Goal: Information Seeking & Learning: Learn about a topic

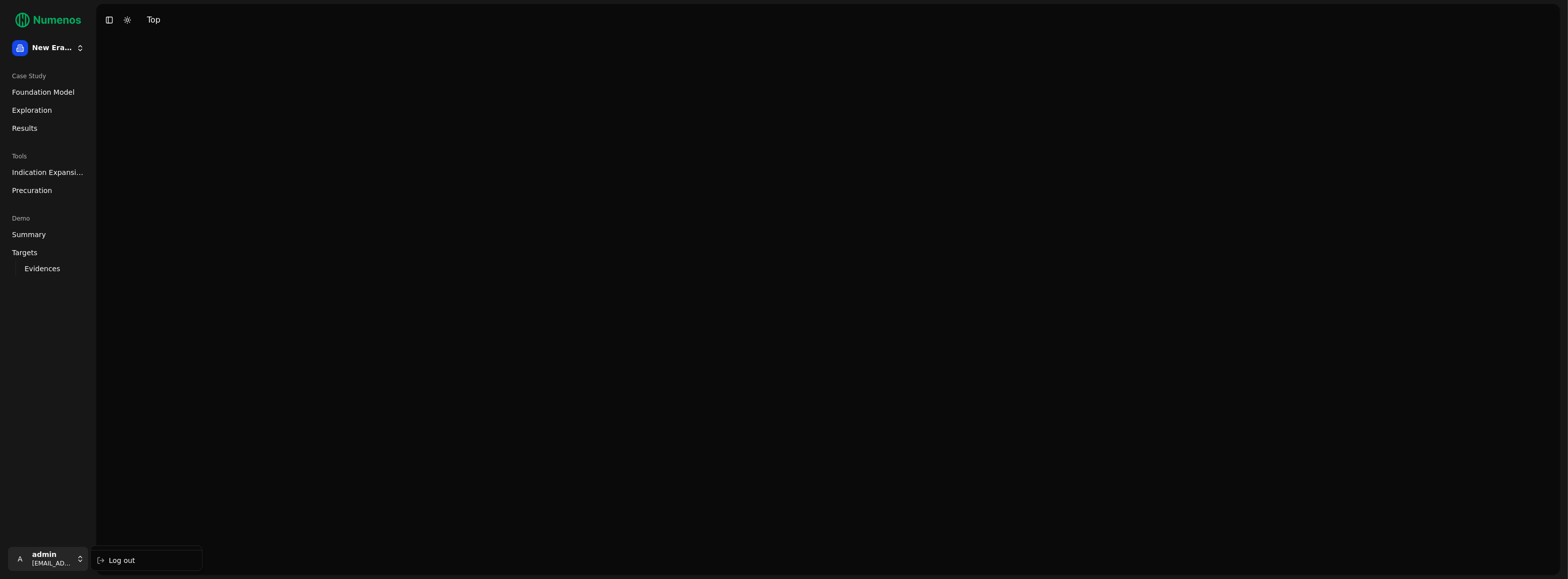
click at [47, 563] on html "New Era Therapeutics Case Study Foundation Model Exploration Results Tools Indi…" at bounding box center [784, 289] width 1568 height 579
click at [116, 560] on div "Log out" at bounding box center [147, 560] width 107 height 16
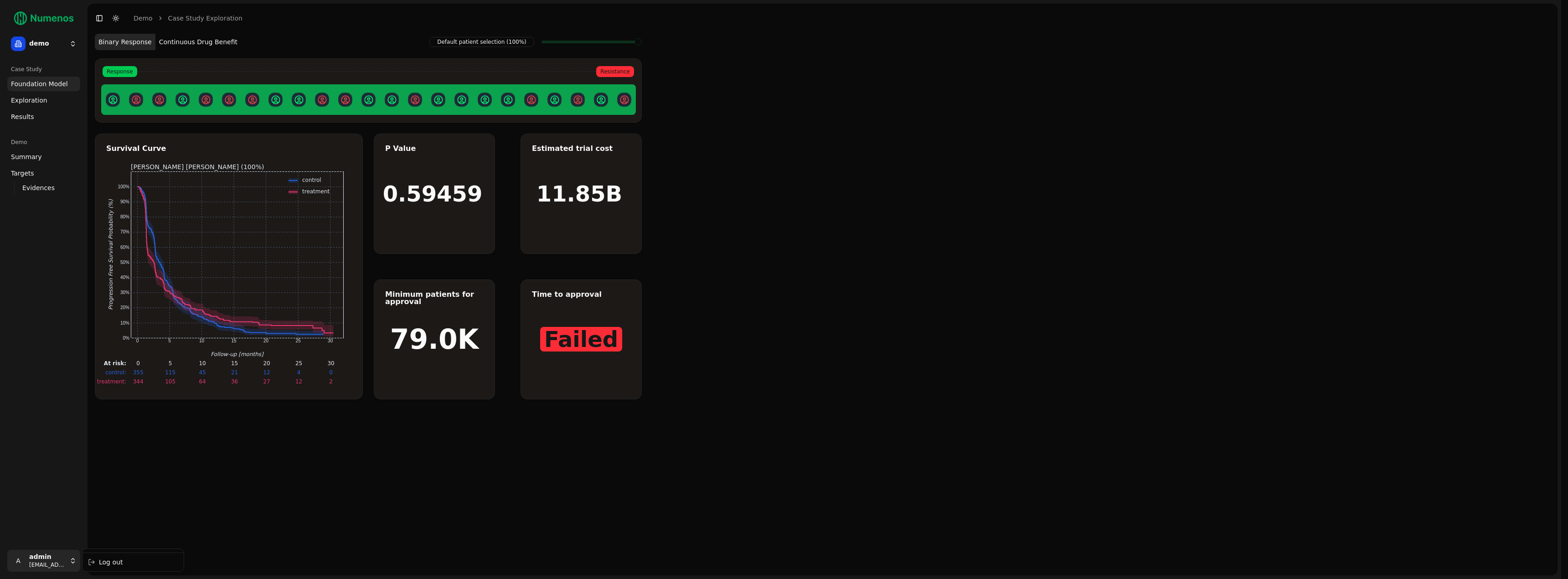
click at [62, 565] on html "demo Case Study Foundation Model Exploration Dosage Effect Results Demo Summary…" at bounding box center [784, 289] width 1568 height 579
click at [112, 566] on div "Log out" at bounding box center [133, 562] width 97 height 15
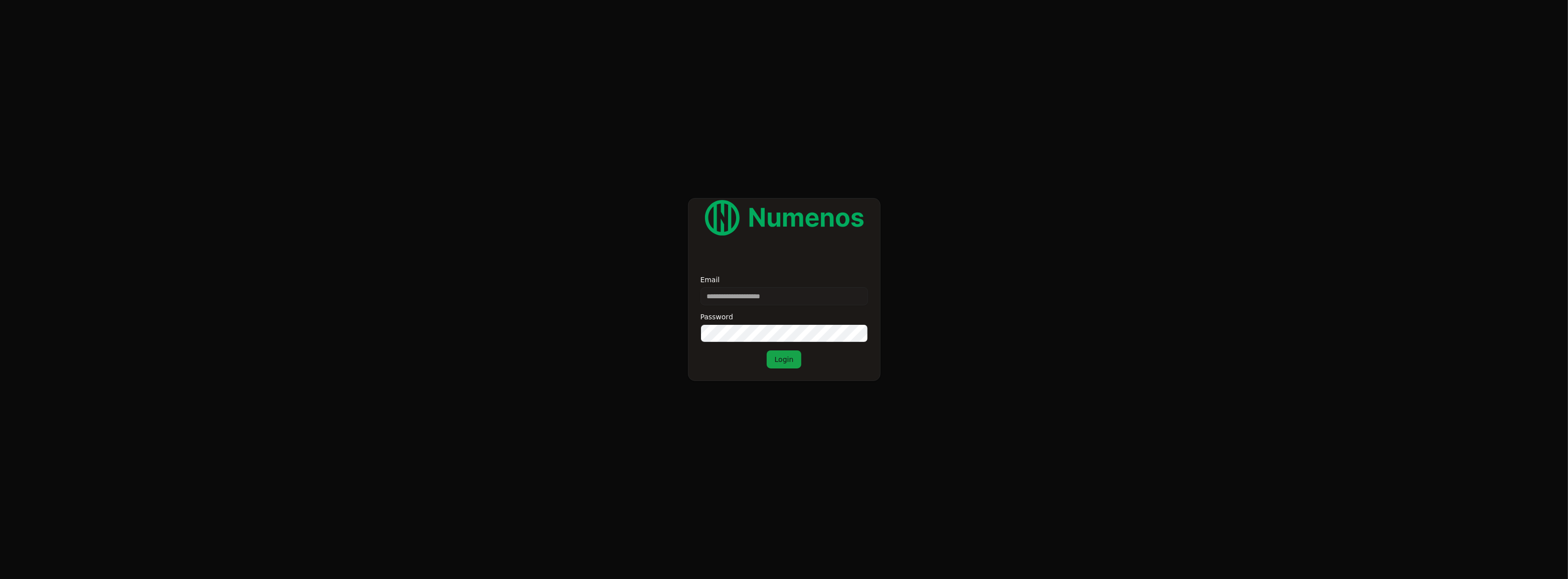
type input "**********"
click at [789, 364] on button "Login" at bounding box center [784, 359] width 35 height 18
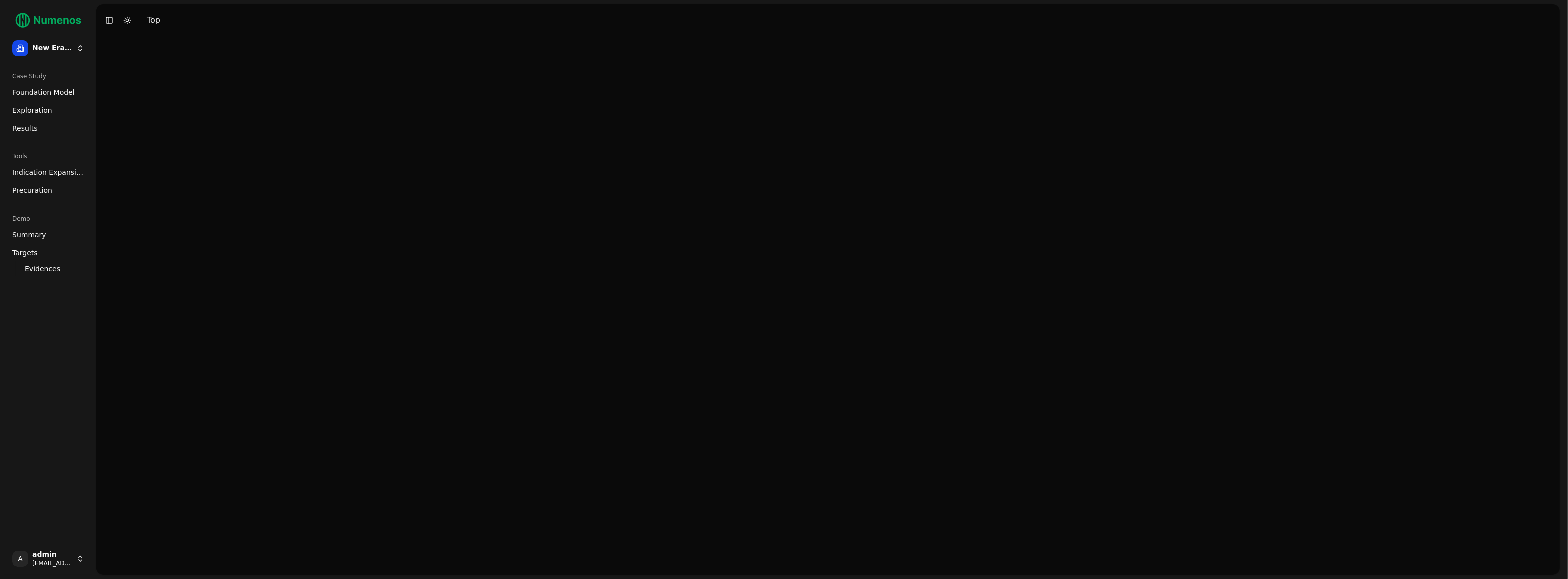
click at [55, 559] on html "New Era Therapeutics Case Study Foundation Model Exploration Results Tools Indi…" at bounding box center [784, 289] width 1568 height 579
click at [123, 572] on html "New Era Therapeutics Case Study Foundation Model Exploration Results Tools Indi…" at bounding box center [784, 289] width 1568 height 579
click at [50, 556] on html "New Era Therapeutics Case Study Foundation Model Exploration Results Tools Indi…" at bounding box center [784, 289] width 1568 height 579
click at [120, 566] on div "Log out" at bounding box center [147, 560] width 107 height 16
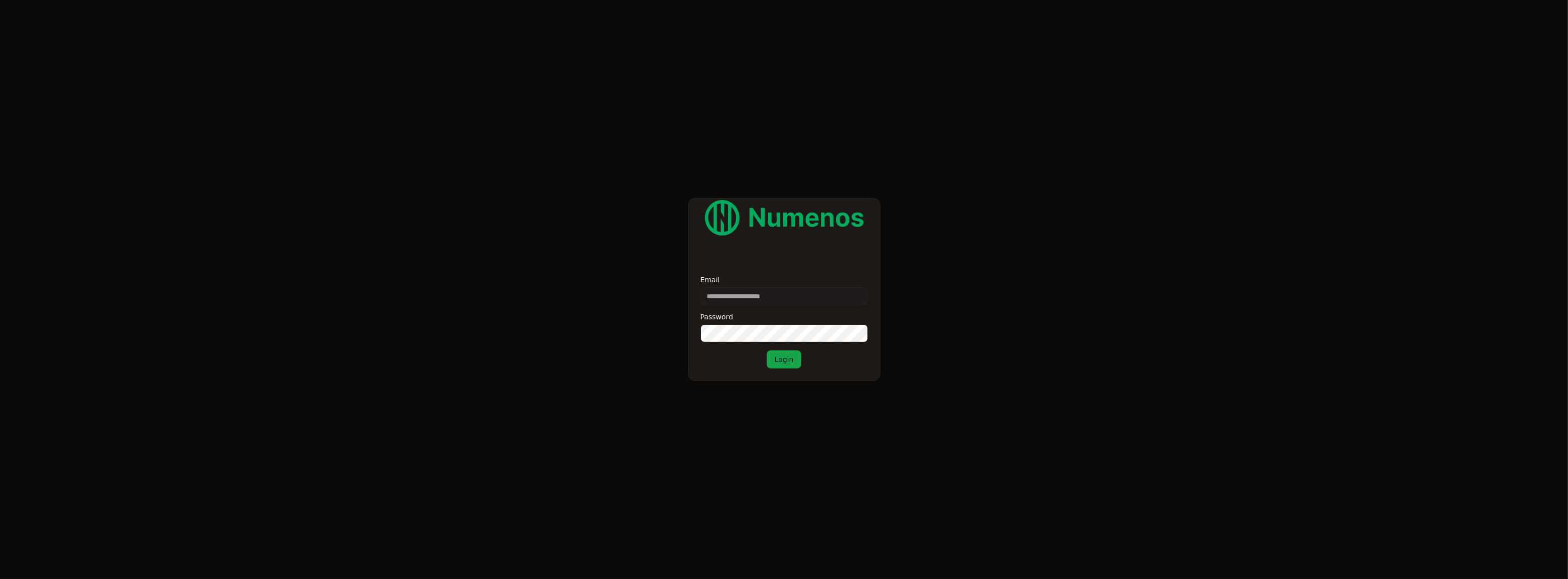
type input "**********"
click at [787, 363] on button "Login" at bounding box center [784, 359] width 35 height 18
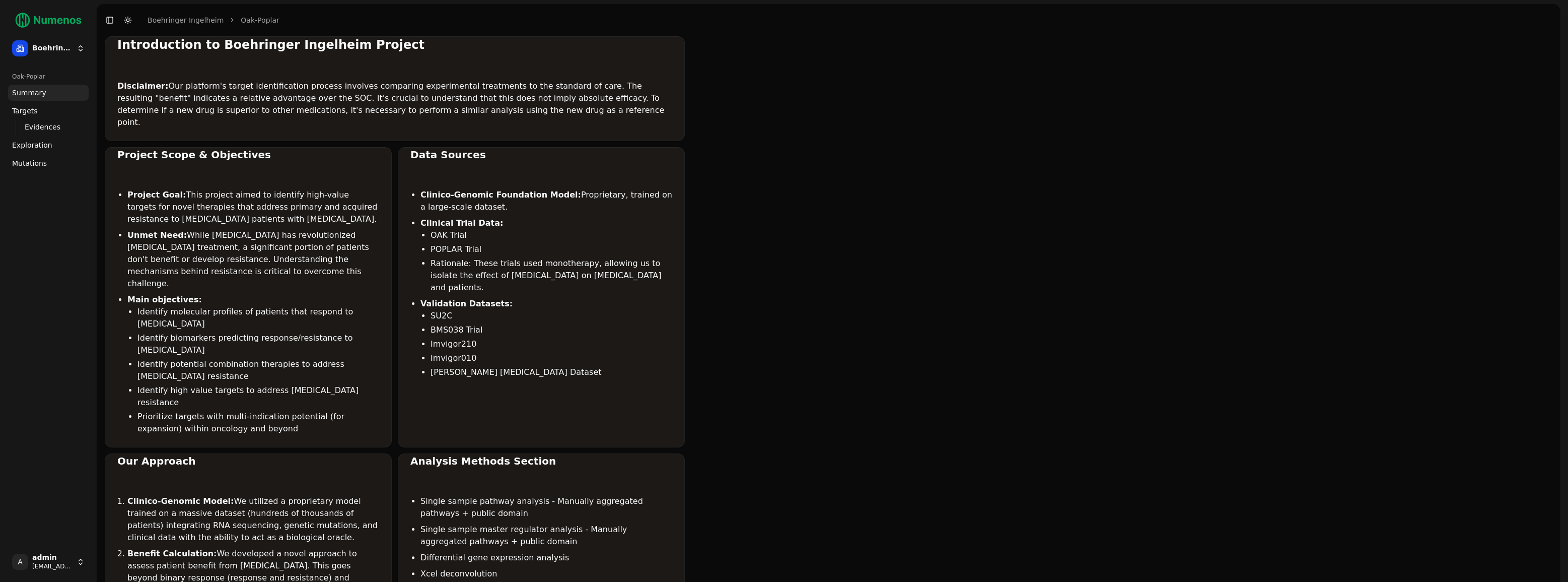
click at [32, 162] on span "Mutations" at bounding box center [30, 163] width 35 height 10
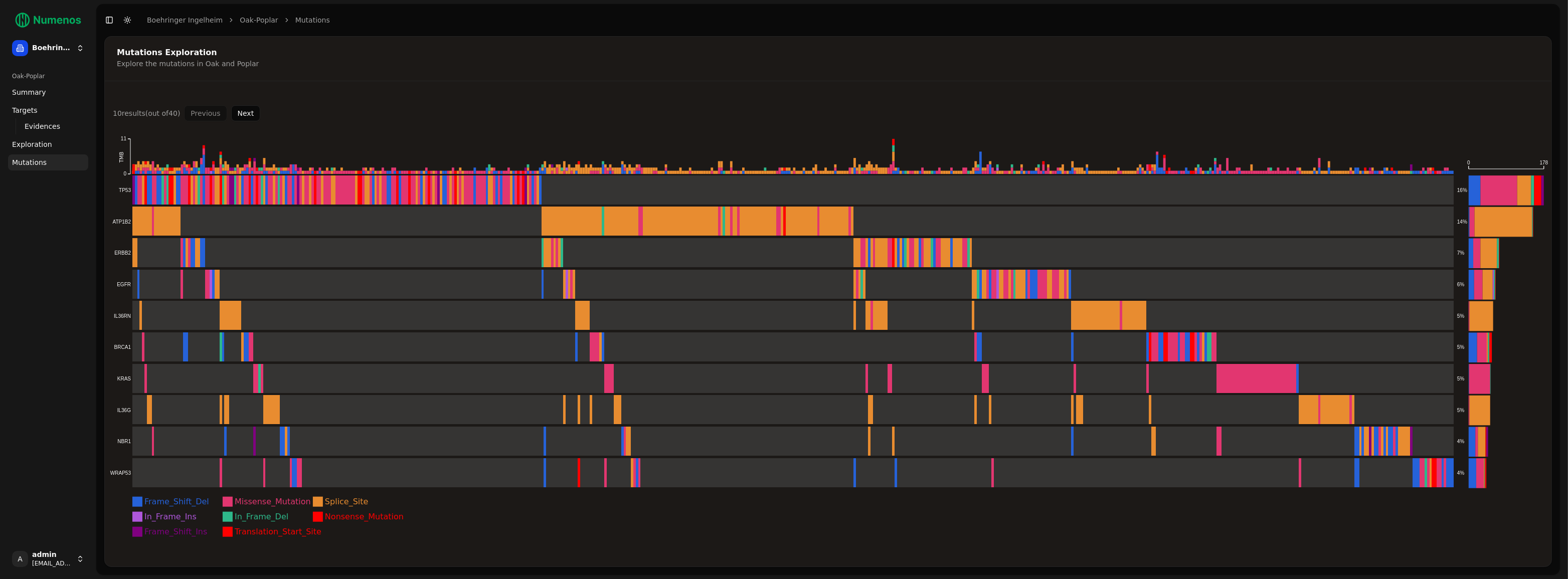
click at [31, 114] on span "Targets" at bounding box center [25, 110] width 25 height 10
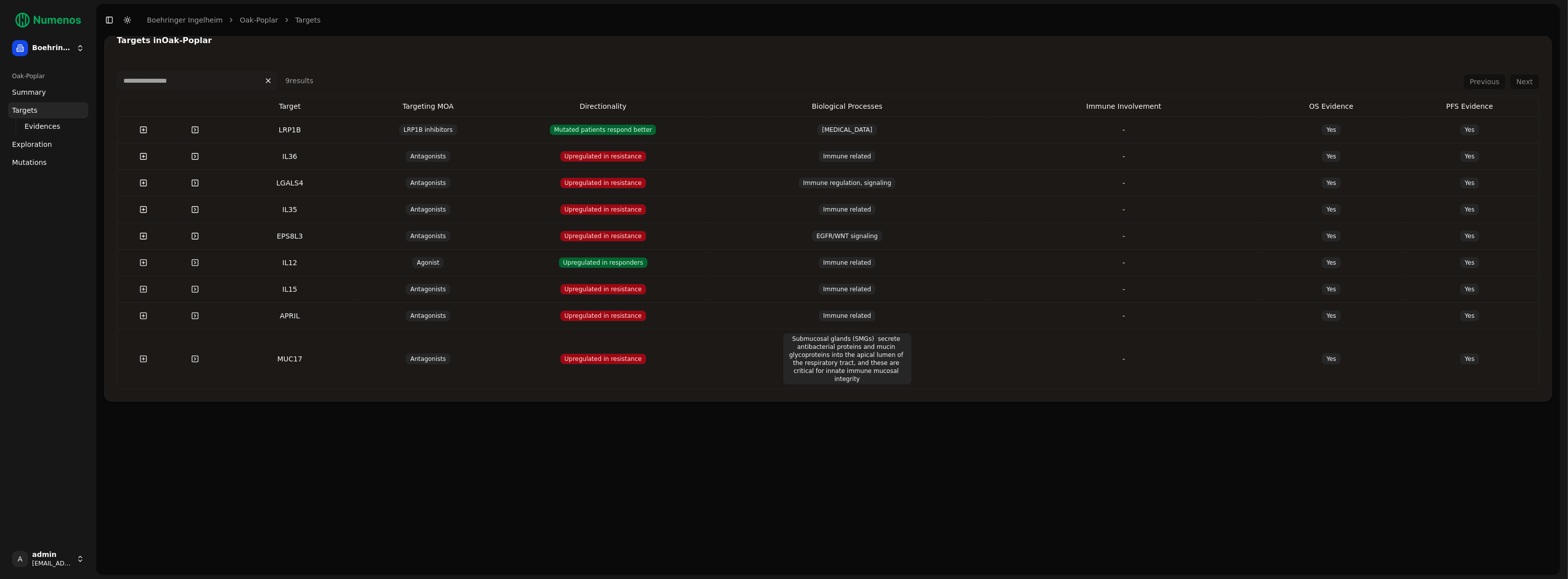
click at [14, 159] on span "Mutations" at bounding box center [29, 162] width 35 height 10
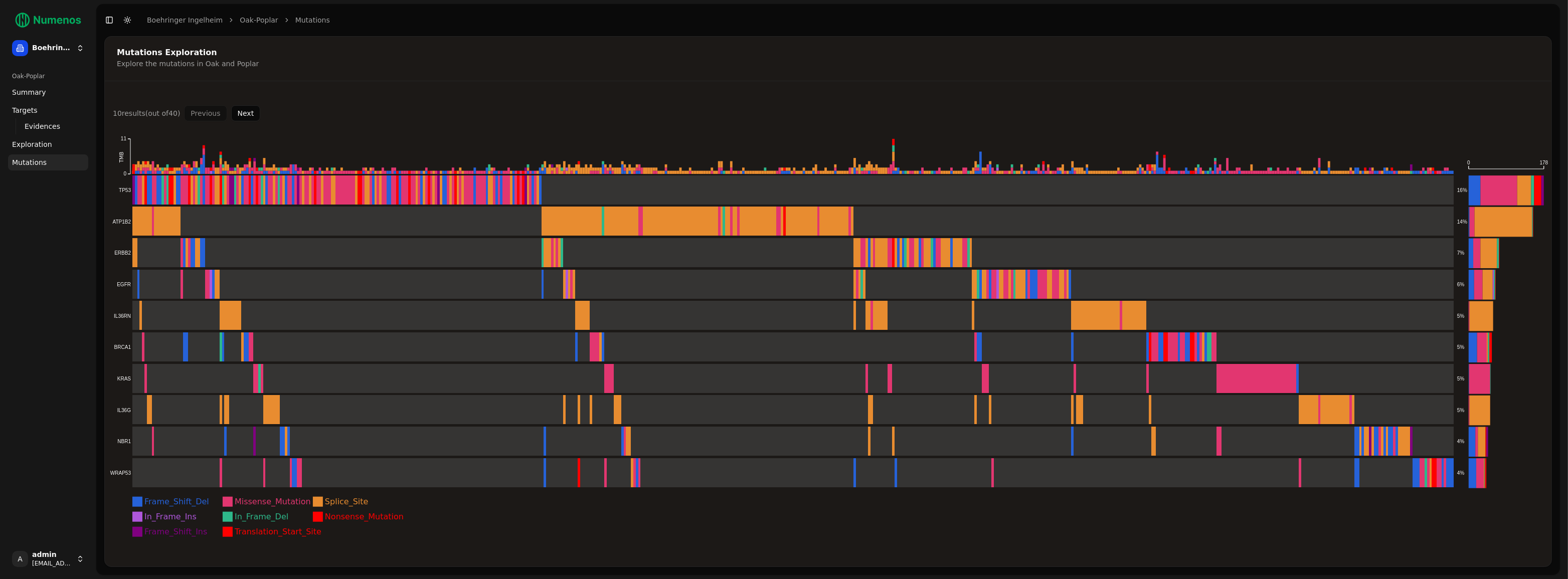
click at [240, 112] on button "Next" at bounding box center [246, 113] width 29 height 16
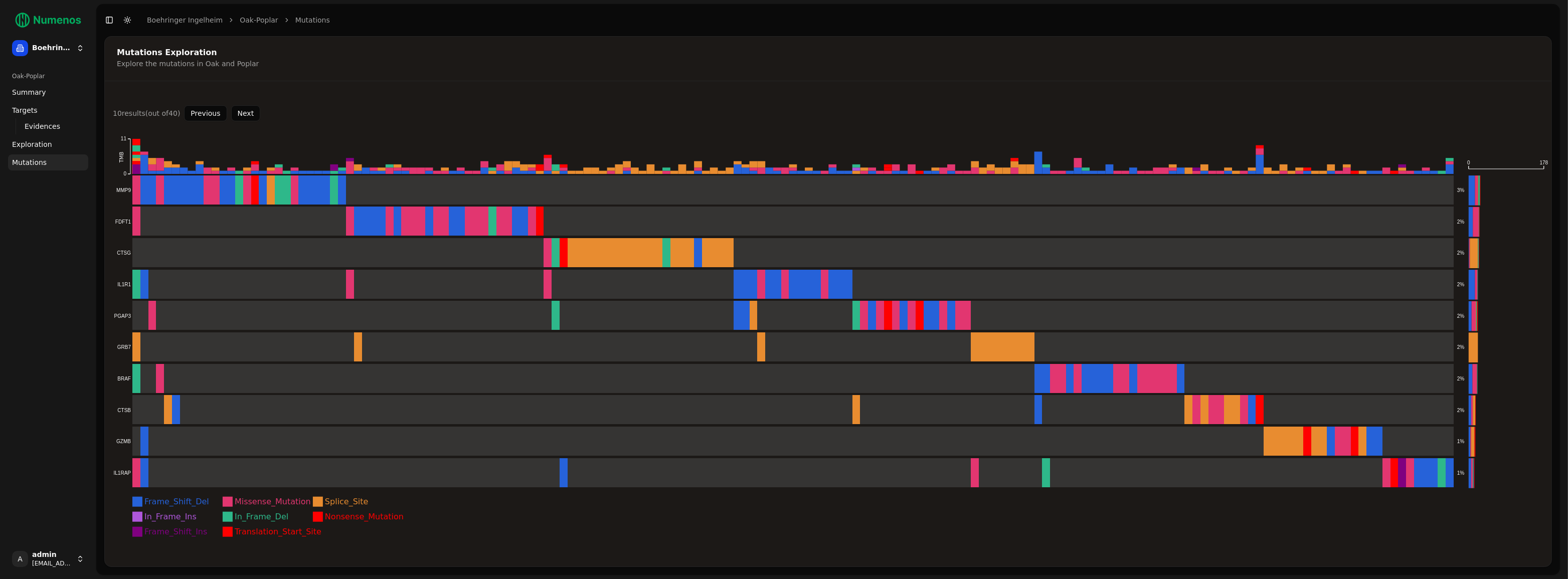
click at [249, 113] on button "Next" at bounding box center [246, 113] width 29 height 16
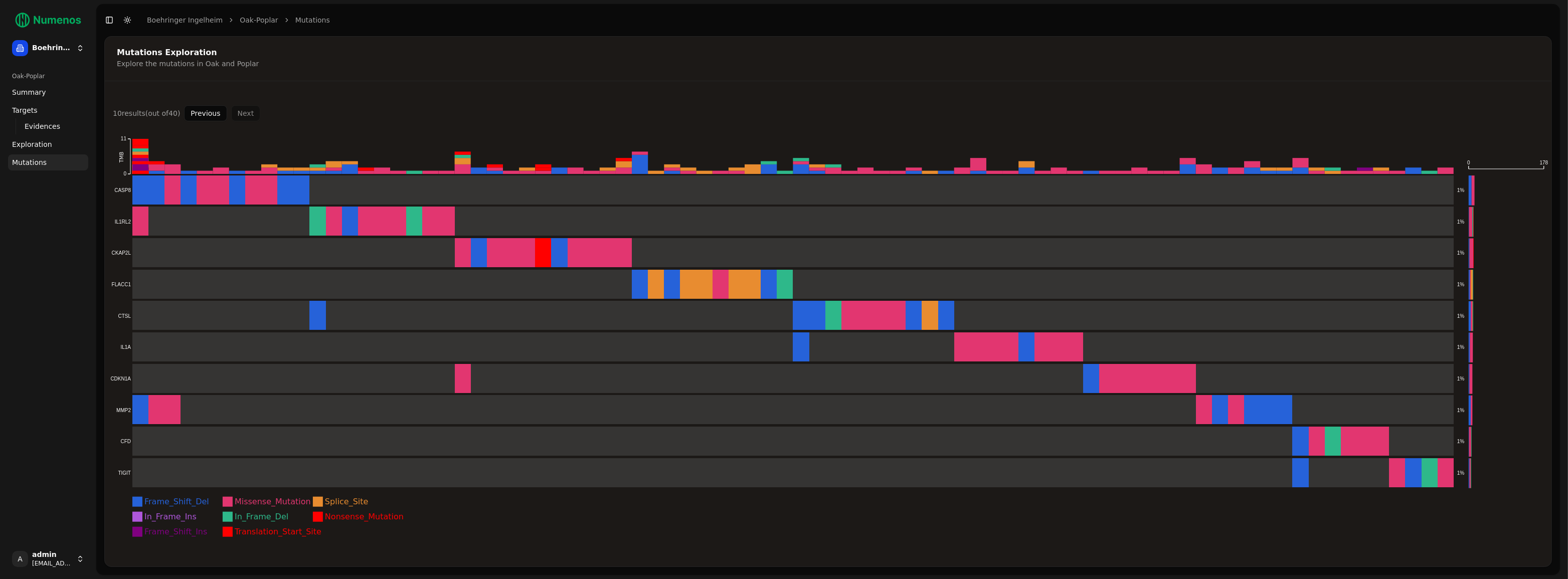
click at [209, 108] on button "Previous" at bounding box center [206, 113] width 43 height 16
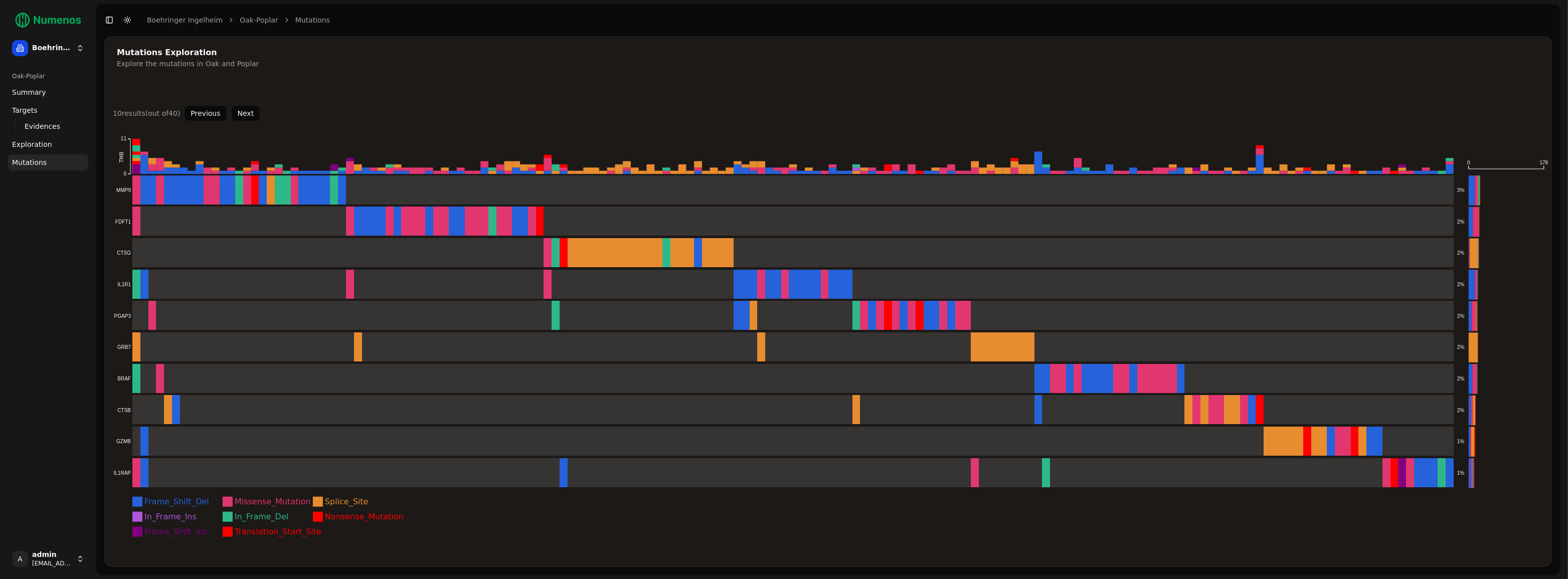
click at [209, 108] on button "Previous" at bounding box center [206, 113] width 43 height 16
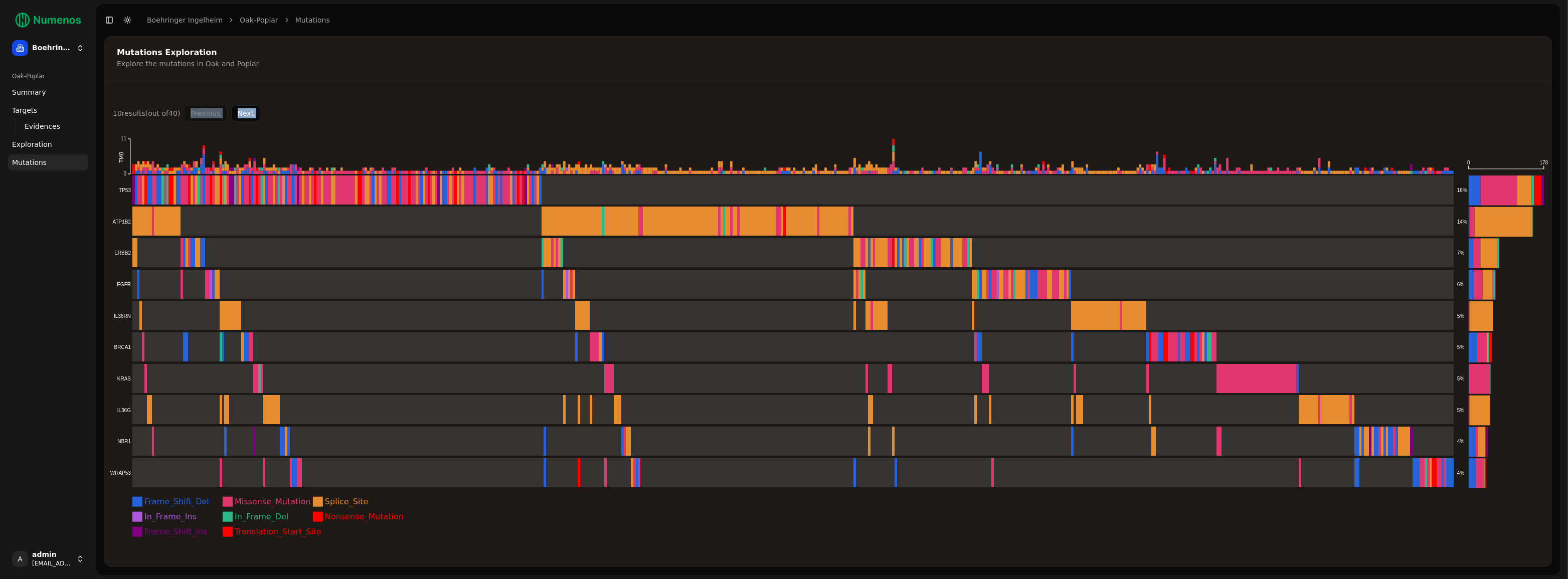
click at [209, 108] on div "Previous Next" at bounding box center [222, 113] width 76 height 16
click at [131, 317] on rect at bounding box center [781, 315] width 1344 height 30
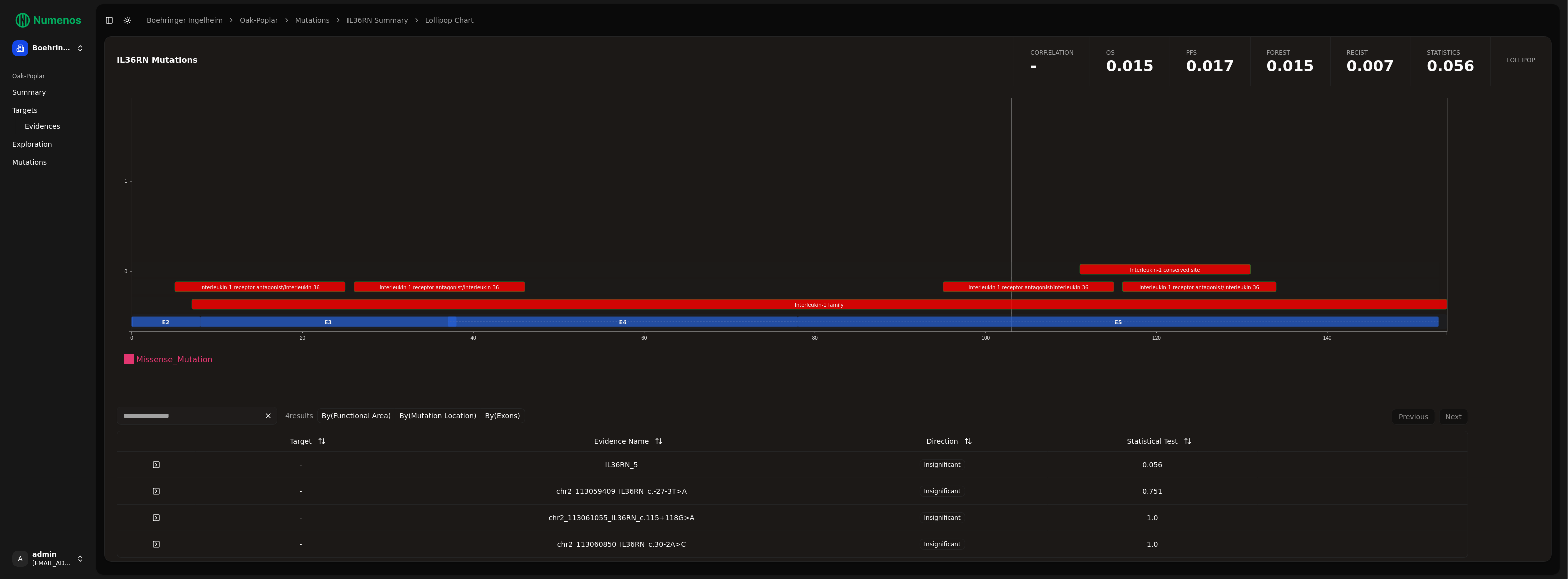
scroll to position [35, 0]
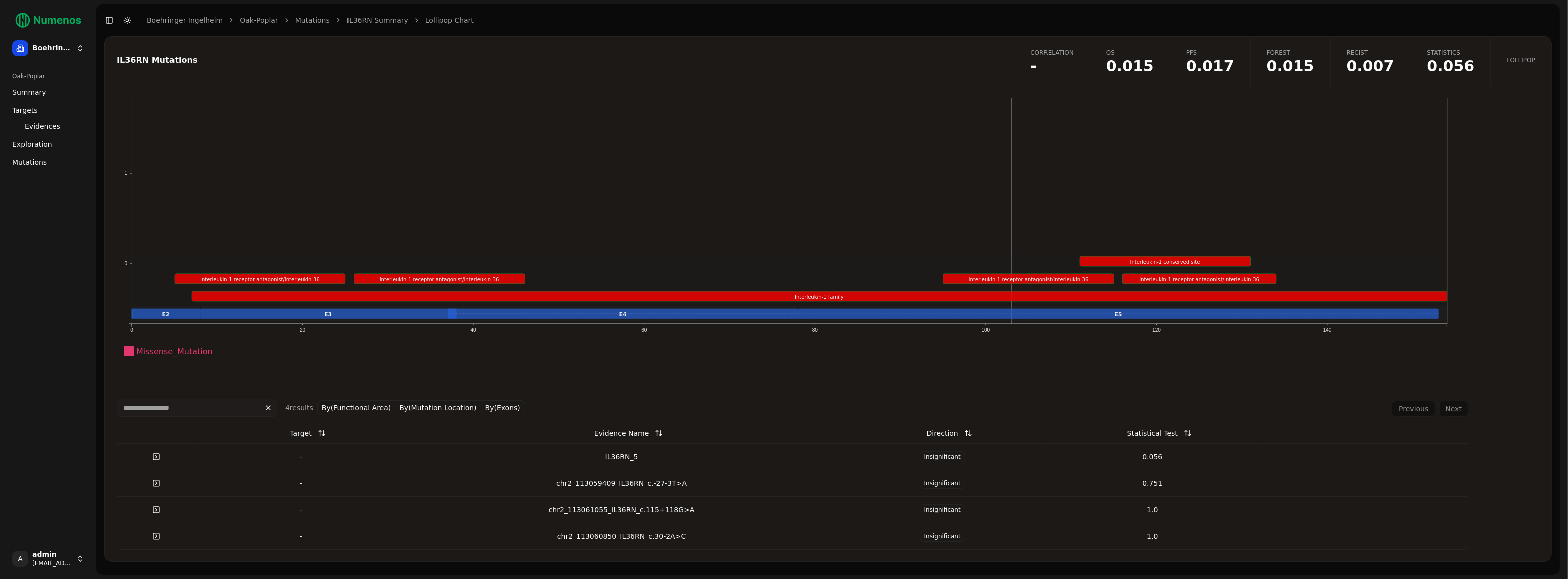
click at [504, 410] on button "By(Exons)" at bounding box center [503, 408] width 44 height 15
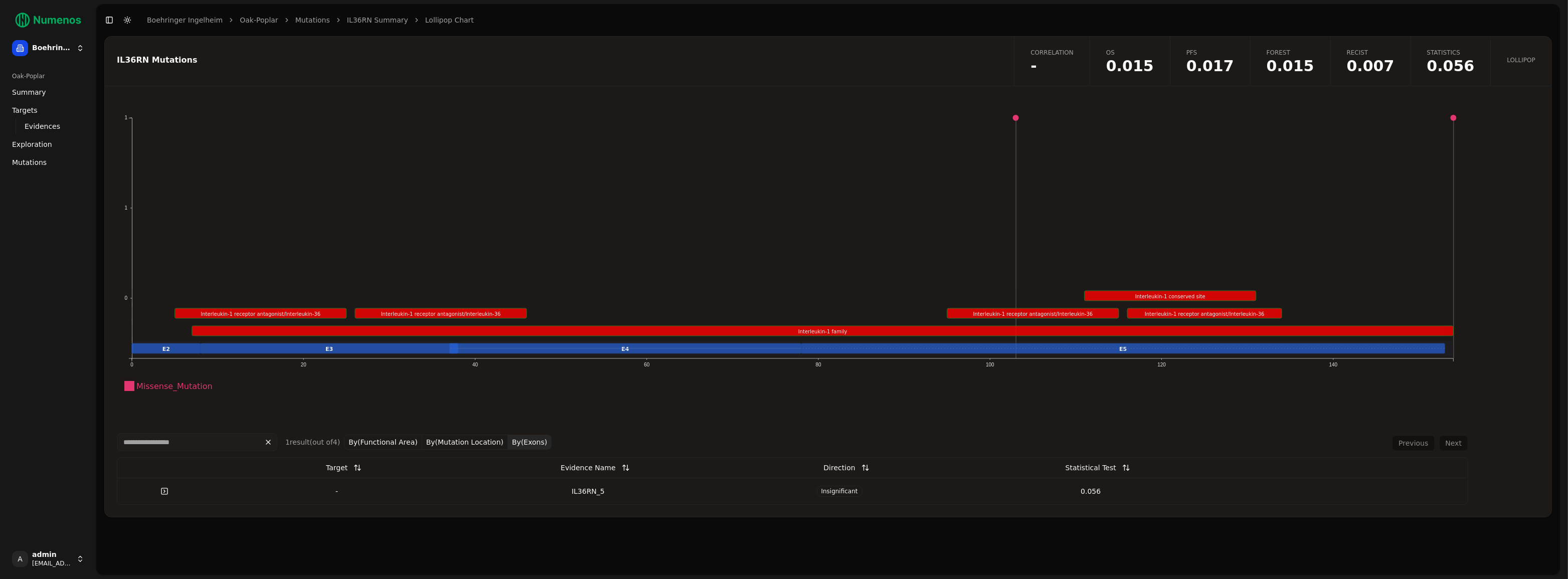
click at [453, 440] on button "By(Mutation Location)" at bounding box center [465, 442] width 86 height 15
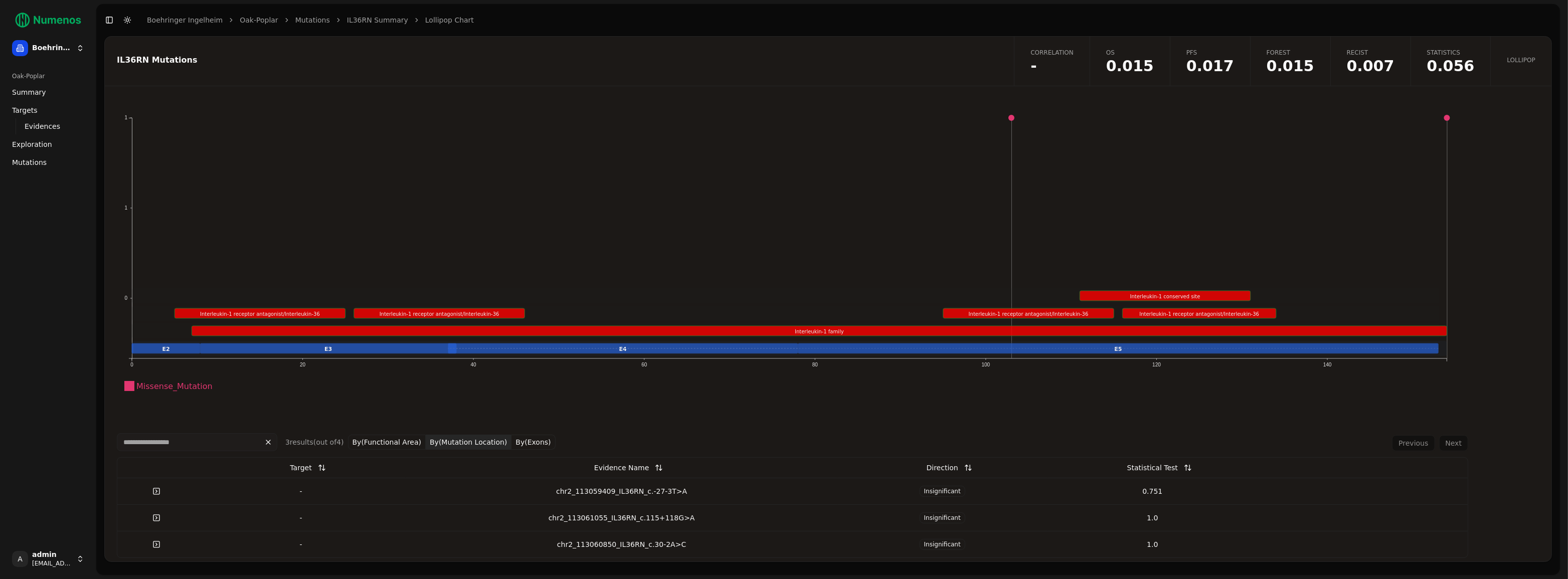
click at [374, 441] on button "By(Functional Area)" at bounding box center [387, 442] width 78 height 15
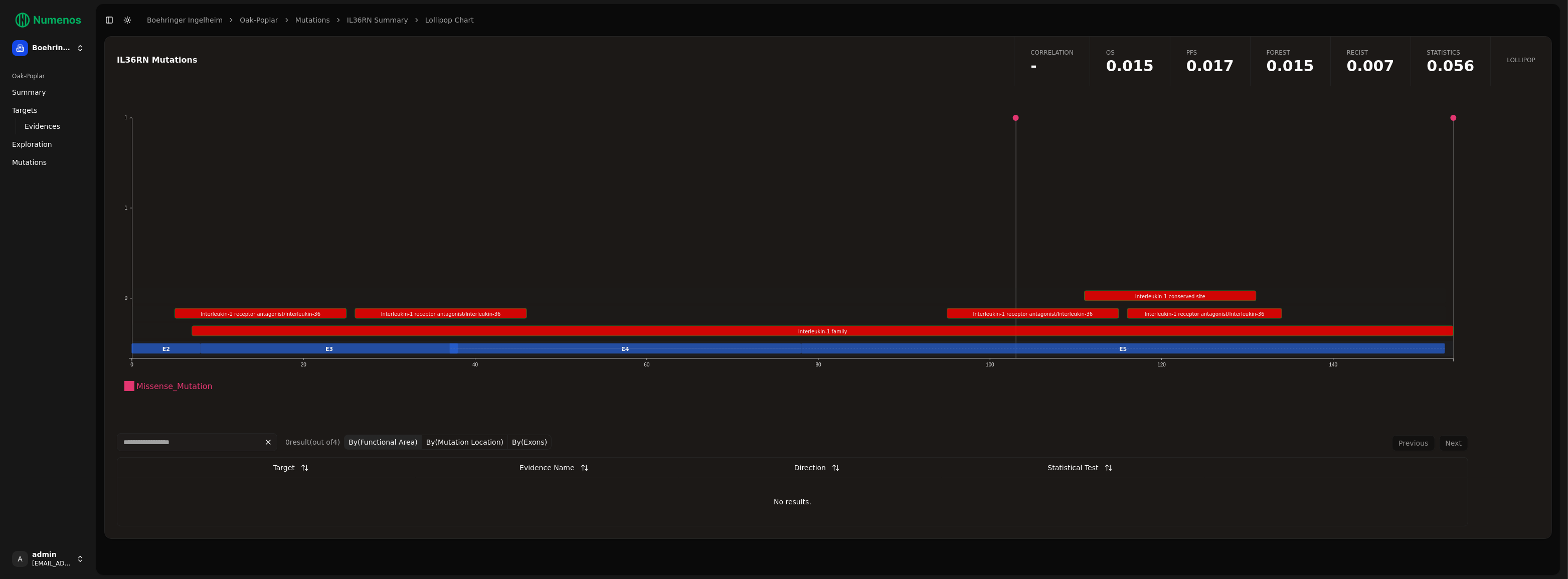
click at [454, 445] on button "By(Mutation Location)" at bounding box center [465, 442] width 86 height 15
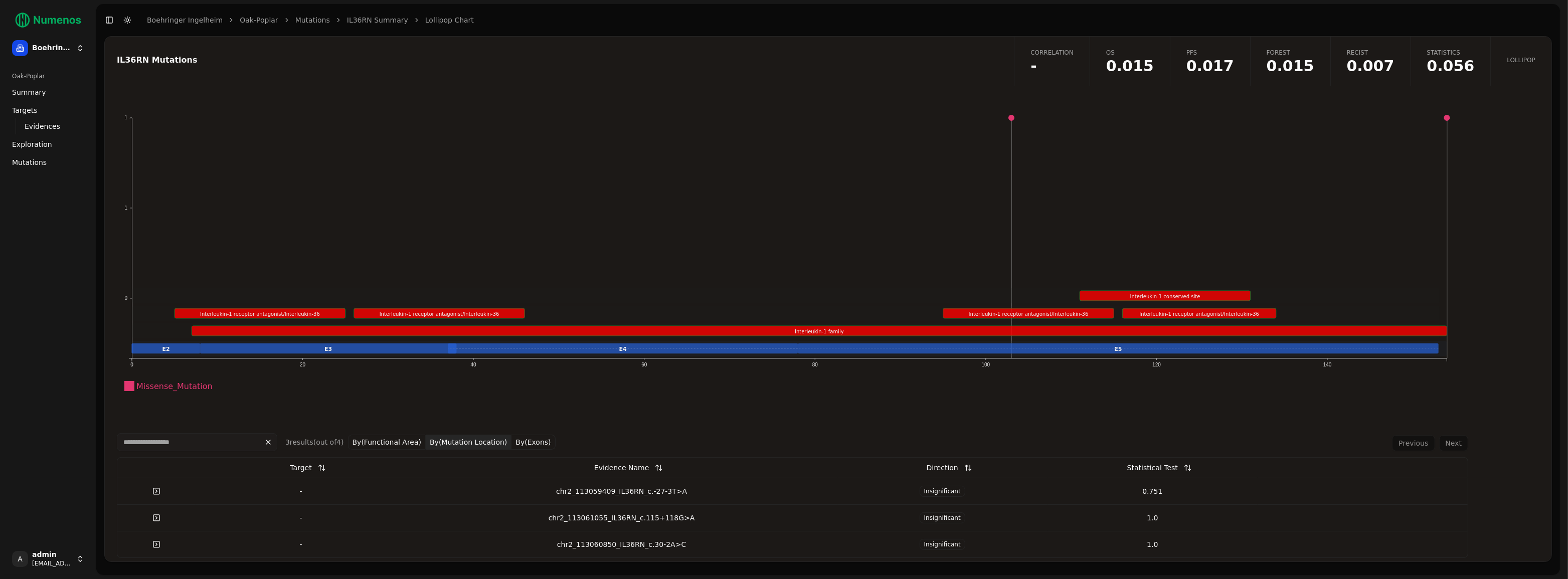
click at [528, 443] on button "By(Exons)" at bounding box center [533, 442] width 44 height 15
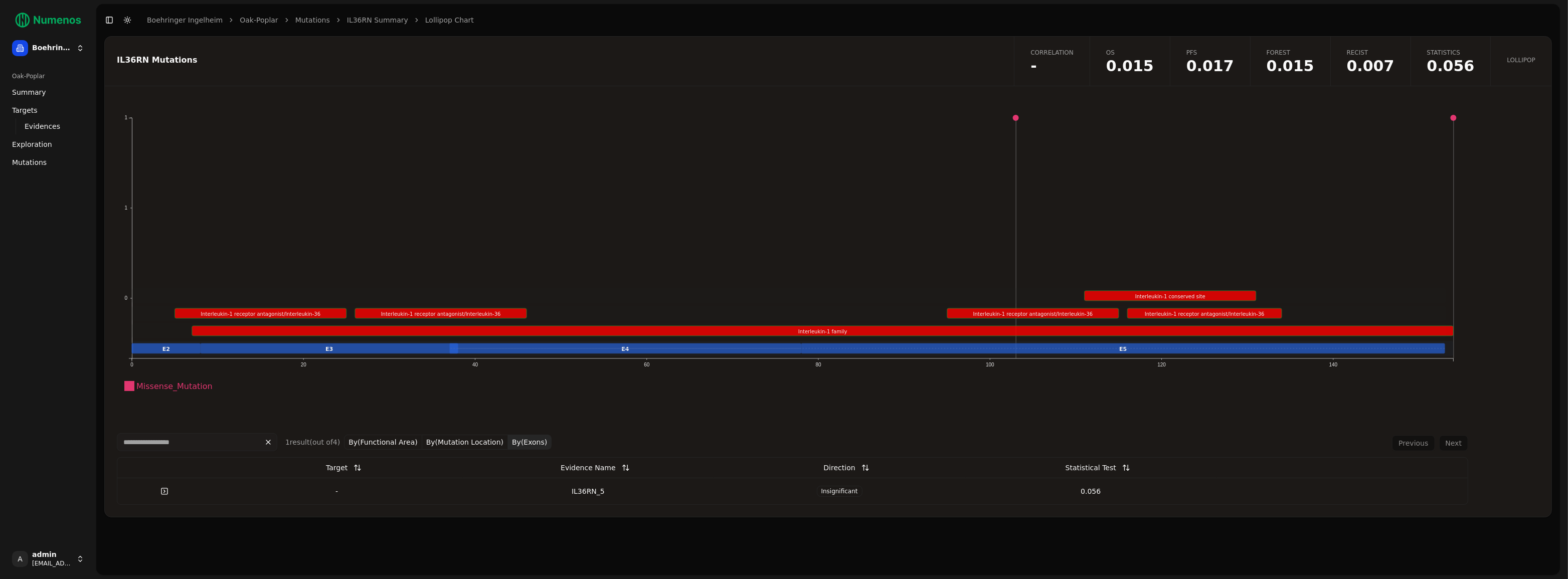
click at [1456, 57] on link "Statistics 0.056" at bounding box center [1450, 61] width 80 height 49
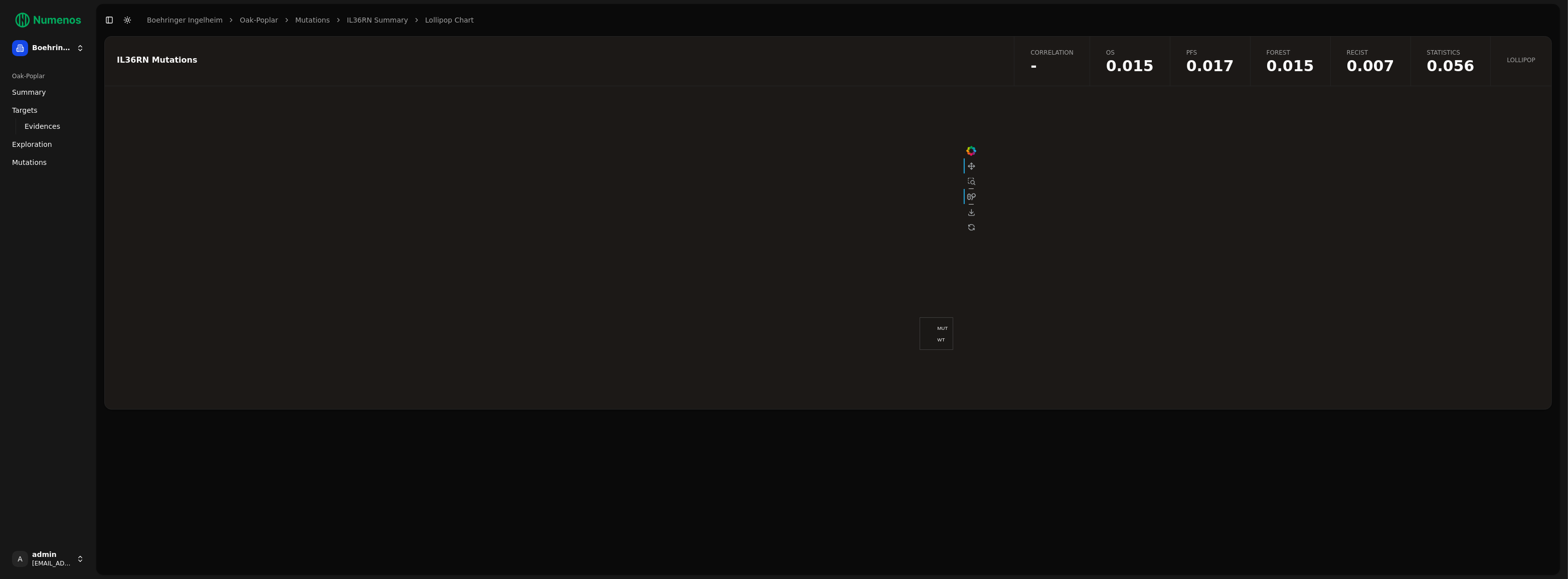
click at [1362, 68] on span "0.007" at bounding box center [1370, 66] width 48 height 15
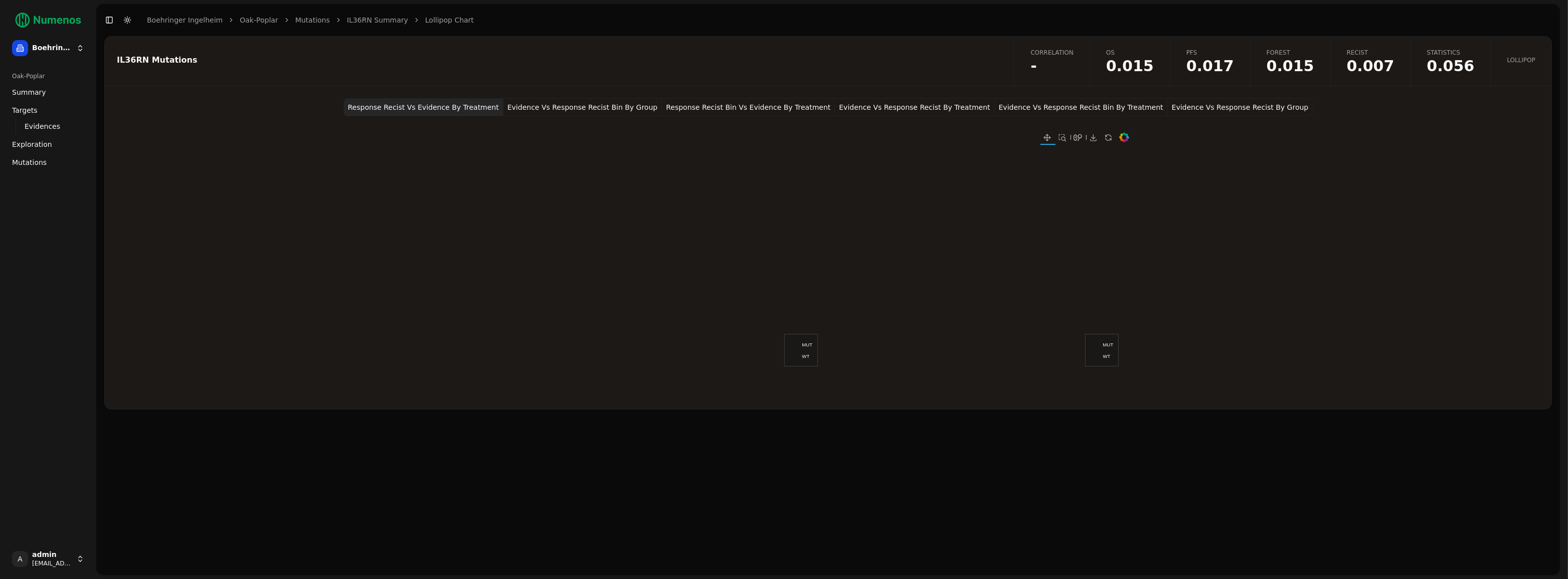
click at [909, 109] on button "Evidence Vs Response Recist By Treatment" at bounding box center [915, 107] width 159 height 18
click at [1300, 67] on span "0.015" at bounding box center [1290, 66] width 48 height 15
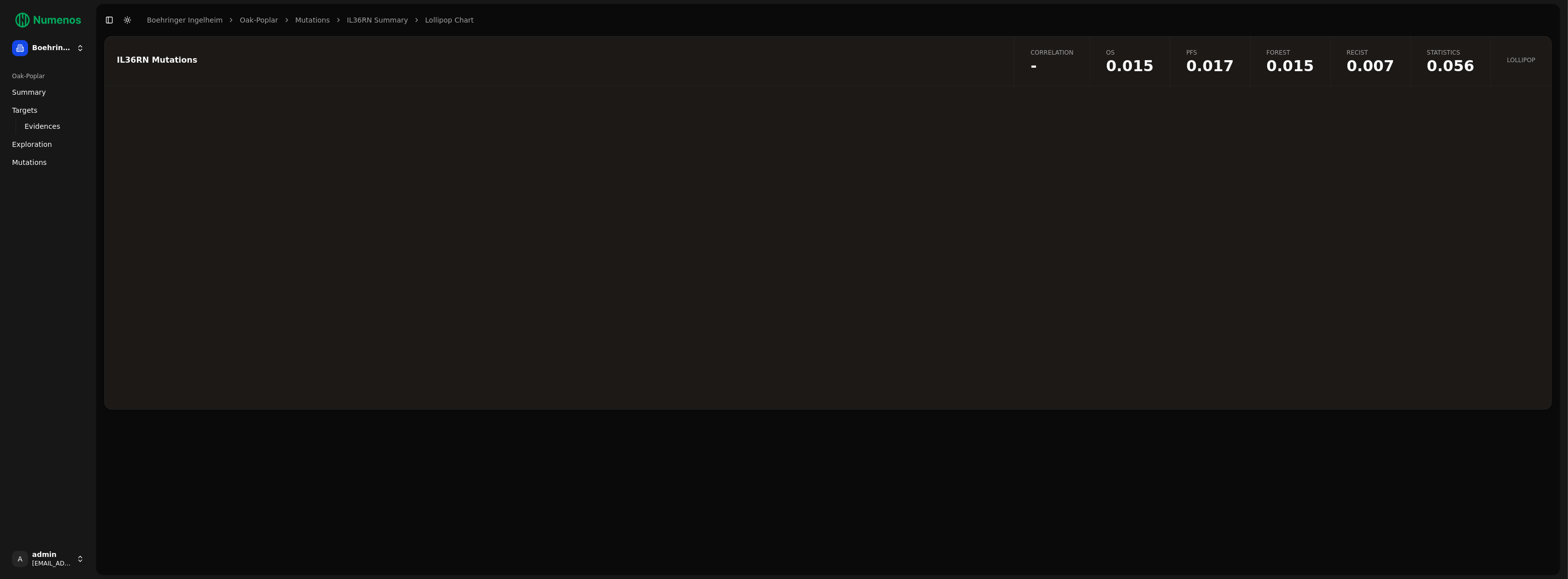
click at [1225, 63] on span "0.017" at bounding box center [1210, 66] width 48 height 15
click at [893, 109] on button "Km Predictive High And Low By Treatment PFS" at bounding box center [907, 107] width 171 height 18
click at [731, 108] on button "Km Predictive High And Low By Group PFS" at bounding box center [742, 107] width 157 height 18
click at [1074, 57] on link "Correlation -" at bounding box center [1051, 61] width 76 height 49
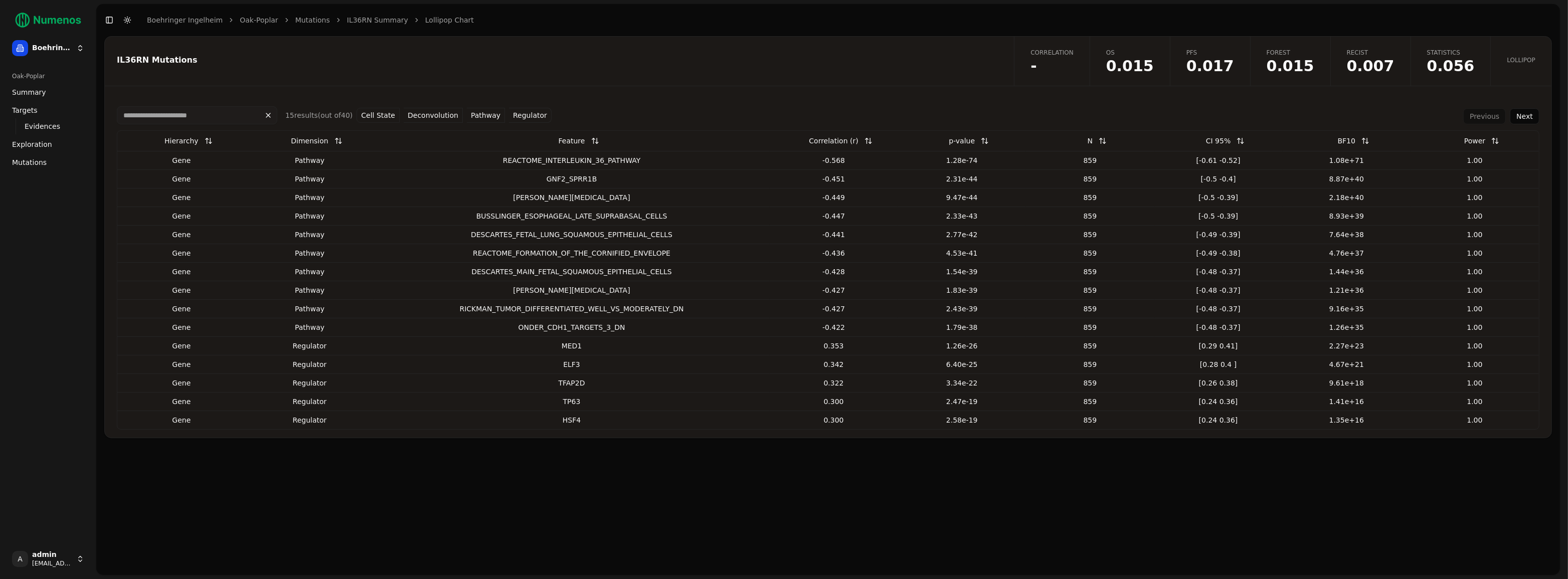
click at [478, 118] on button "Pathway" at bounding box center [485, 115] width 38 height 15
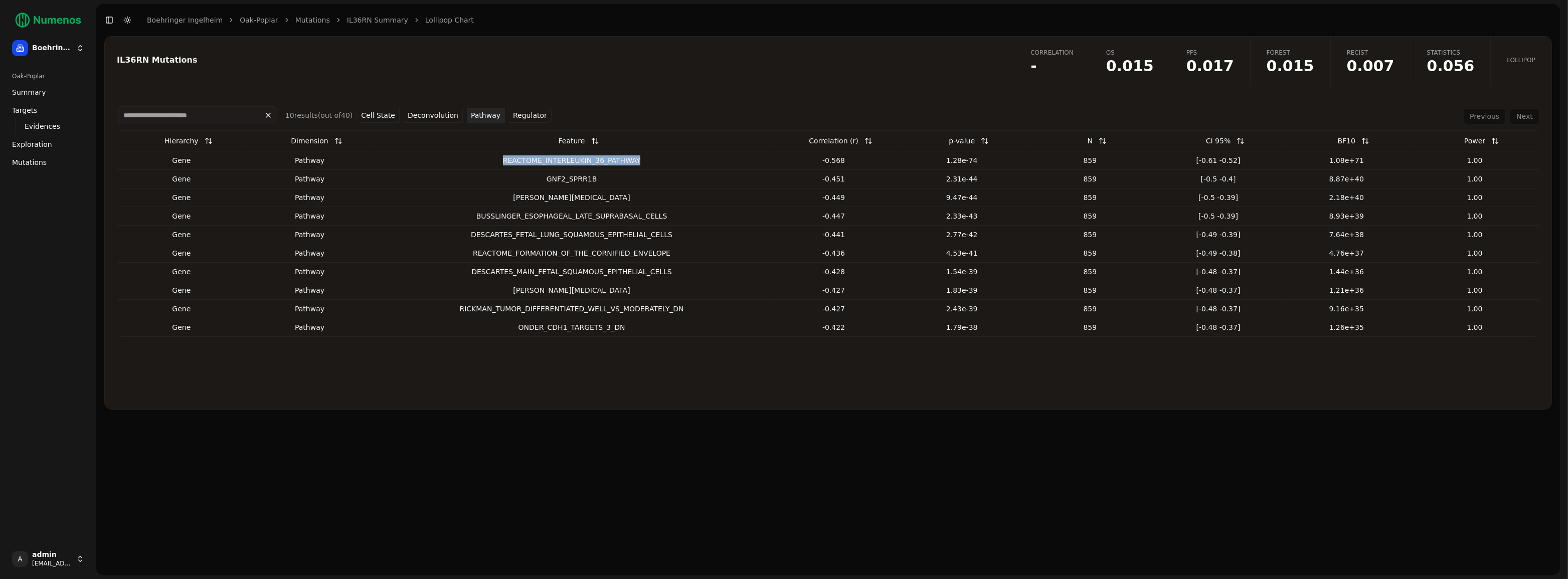
drag, startPoint x: 502, startPoint y: 161, endPoint x: 710, endPoint y: 166, distance: 208.1
click at [710, 166] on td "REACTOME_INTERLEUKIN_36_PATHWAY" at bounding box center [571, 160] width 396 height 19
click at [602, 162] on div "REACTOME_INTERLEUKIN_36_PATHWAY" at bounding box center [571, 160] width 388 height 10
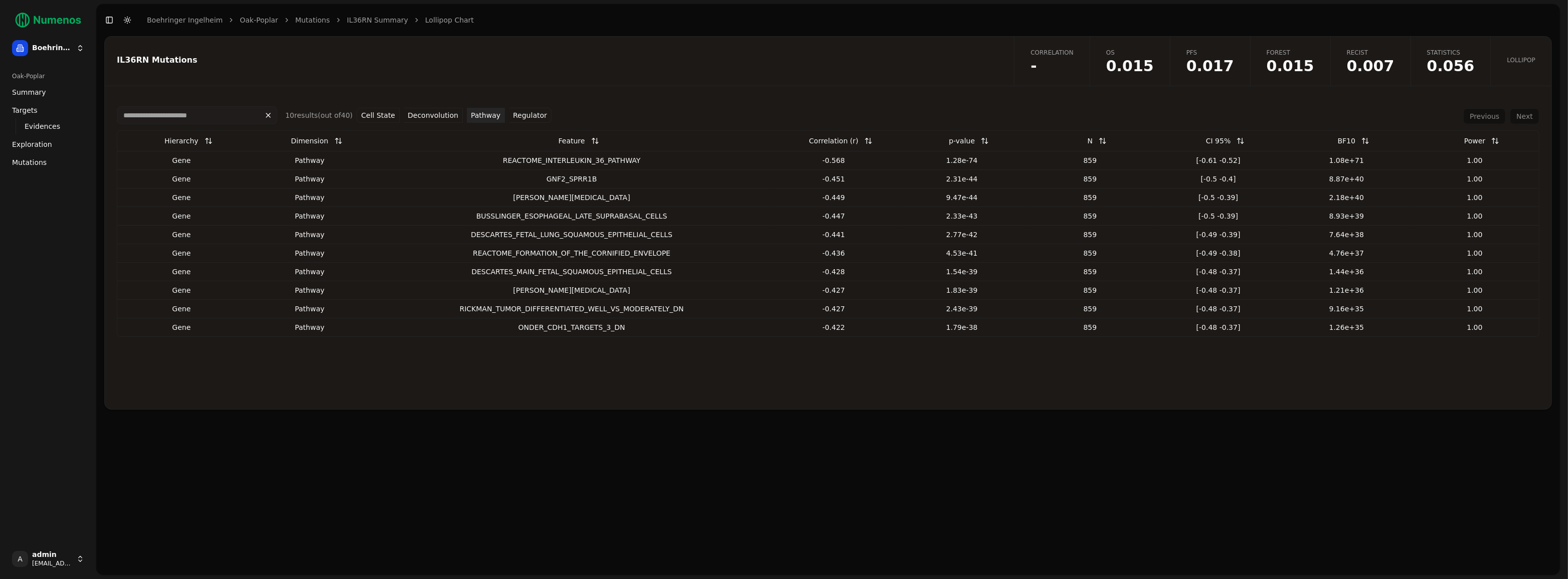
click at [572, 179] on div "GNF2_SPRR1B" at bounding box center [571, 179] width 388 height 10
drag, startPoint x: 503, startPoint y: 198, endPoint x: 647, endPoint y: 201, distance: 144.0
click at [647, 201] on div "[PERSON_NAME][MEDICAL_DATA]" at bounding box center [571, 197] width 388 height 10
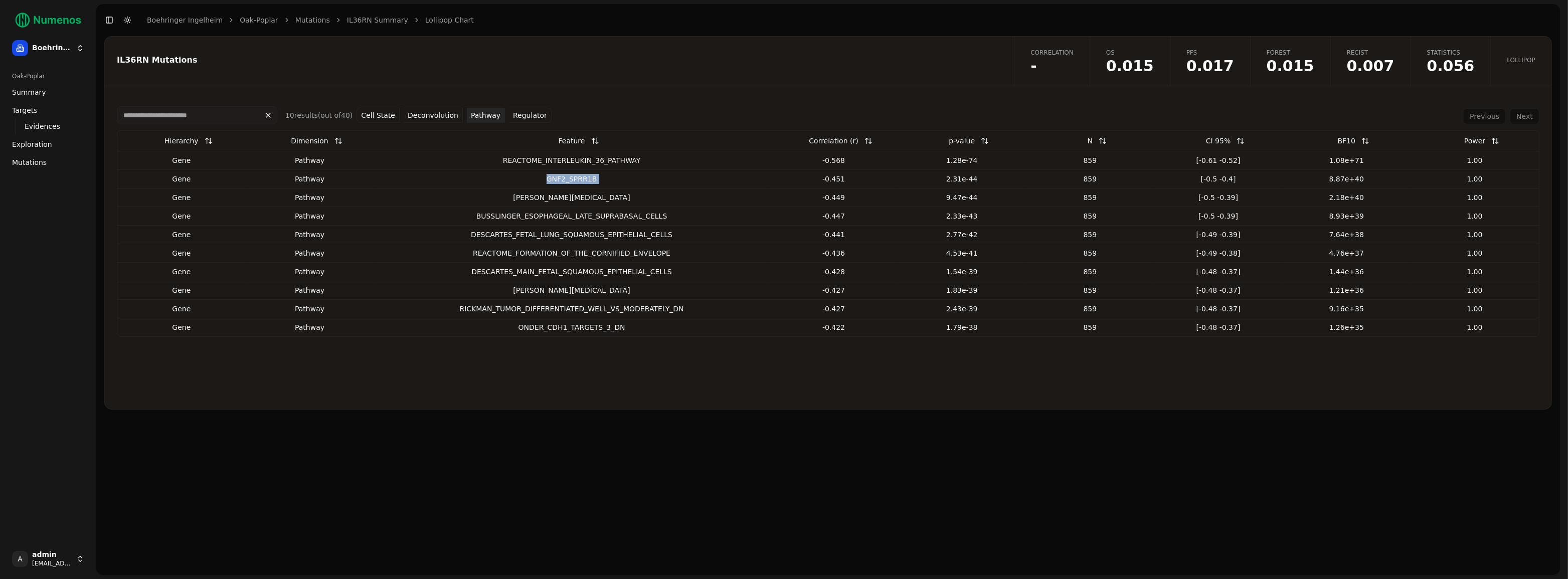
click at [593, 195] on div "[PERSON_NAME][MEDICAL_DATA]" at bounding box center [571, 197] width 388 height 10
click at [593, 195] on div "RICKMAN_HEAD_AND_NECK_CANCER_C" at bounding box center [571, 197] width 388 height 10
click at [1225, 60] on span "0.017" at bounding box center [1210, 66] width 48 height 15
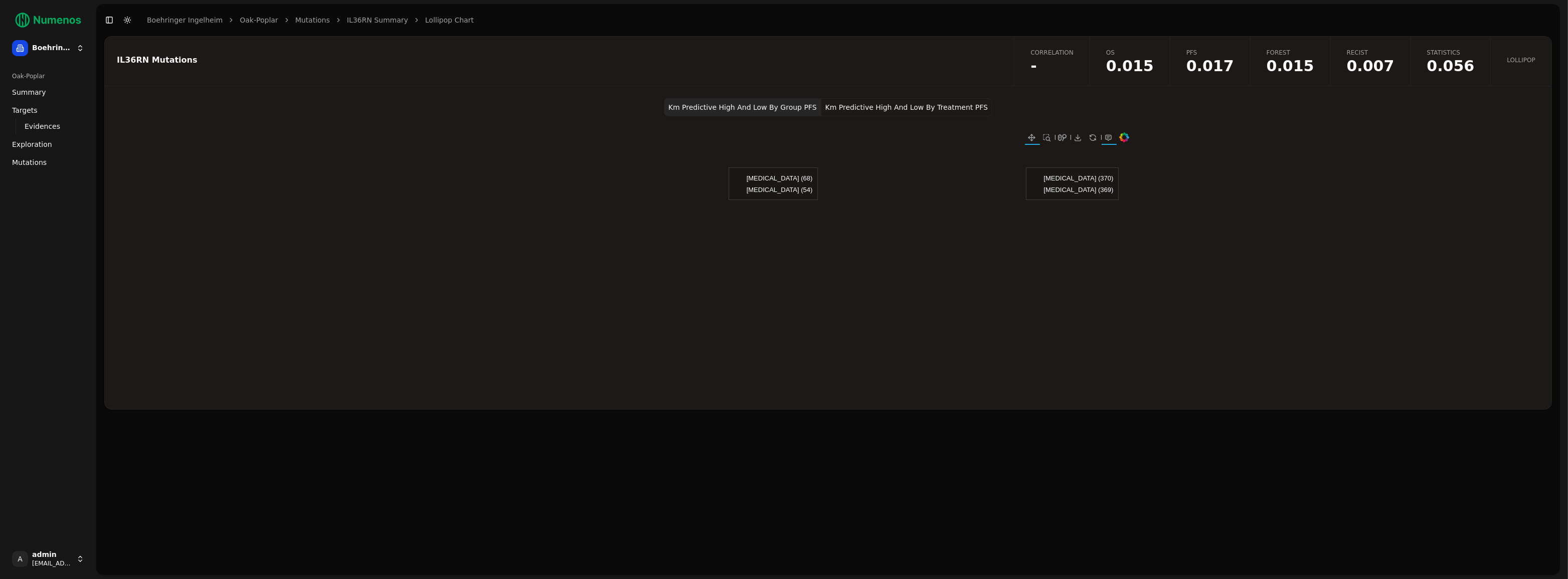
click at [872, 103] on button "Km Predictive High And Low By Treatment PFS" at bounding box center [907, 107] width 171 height 18
click at [1211, 63] on span "0.017" at bounding box center [1210, 66] width 48 height 15
click at [908, 108] on button "Km Predictive High And Low By Treatment PFS" at bounding box center [907, 107] width 171 height 18
click at [375, 22] on link "IL36RN Summary" at bounding box center [377, 19] width 61 height 10
click at [375, 21] on link "IL36RN Summary" at bounding box center [377, 19] width 61 height 10
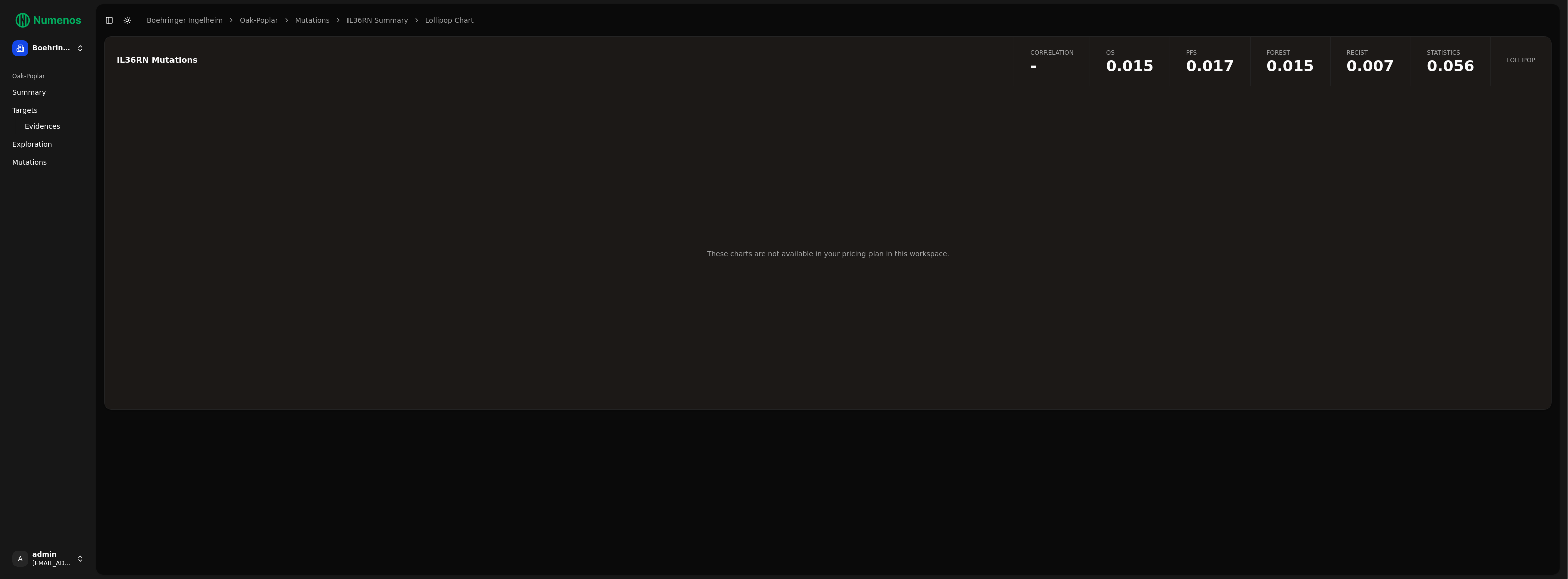
click at [307, 21] on link "Mutations" at bounding box center [313, 19] width 35 height 10
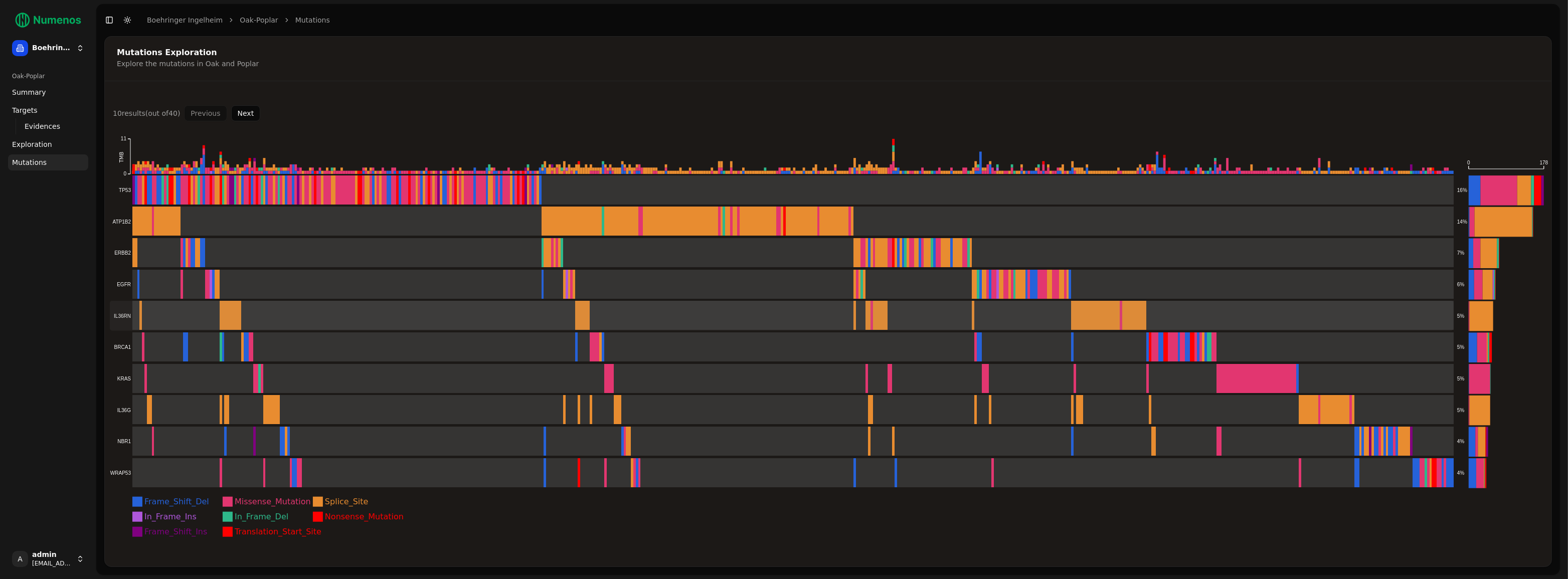
click at [149, 324] on rect at bounding box center [781, 315] width 1344 height 30
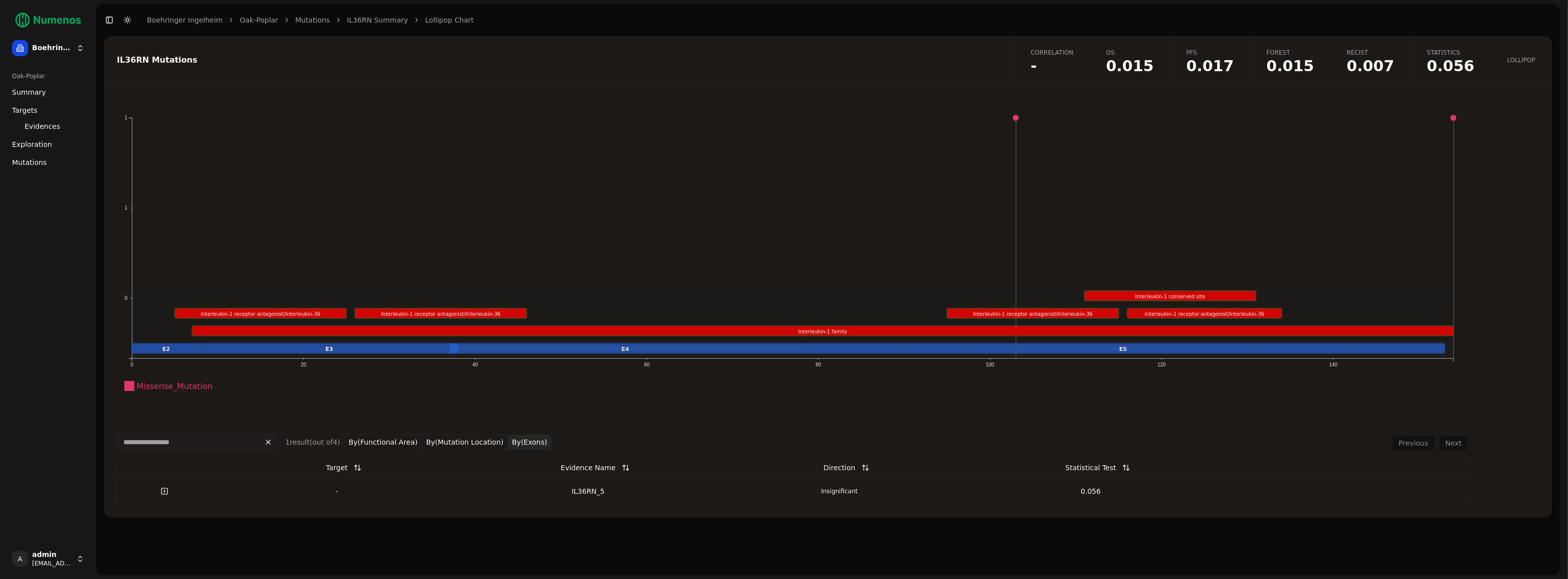
click at [588, 496] on td "IL36RN_5" at bounding box center [587, 491] width 251 height 27
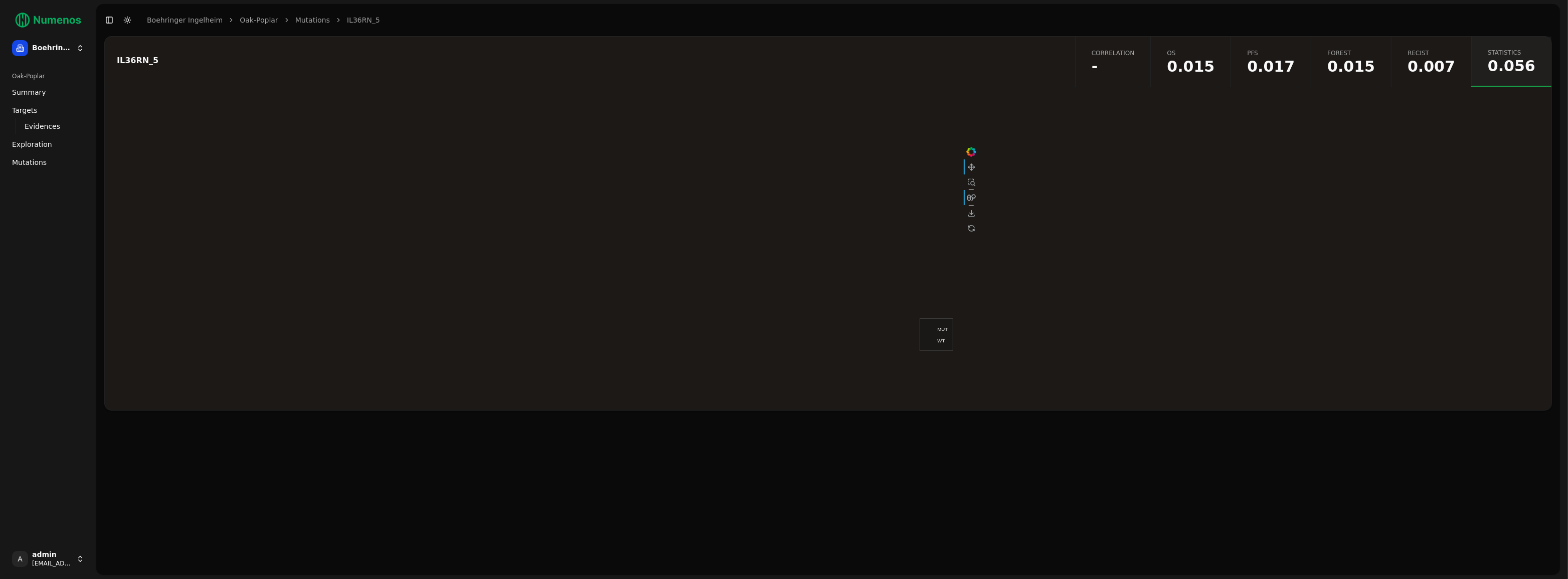
click at [1277, 71] on span "0.017" at bounding box center [1270, 66] width 48 height 15
click at [939, 116] on button "Km Predictive High And Low By Group PFS" at bounding box center [914, 108] width 157 height 18
click at [809, 109] on button "Km Predictive High And Low By Treatment PFS" at bounding box center [749, 108] width 171 height 18
click at [307, 21] on link "Mutations" at bounding box center [313, 19] width 35 height 10
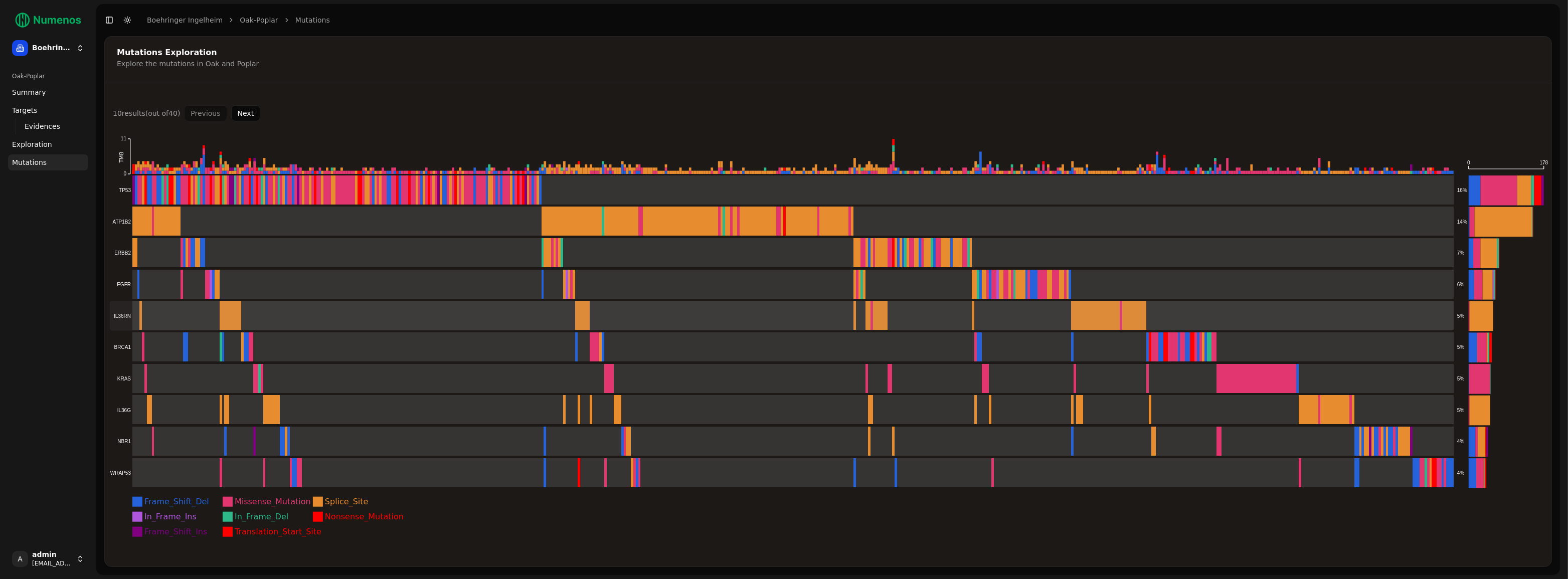
click at [165, 311] on rect at bounding box center [781, 315] width 1344 height 30
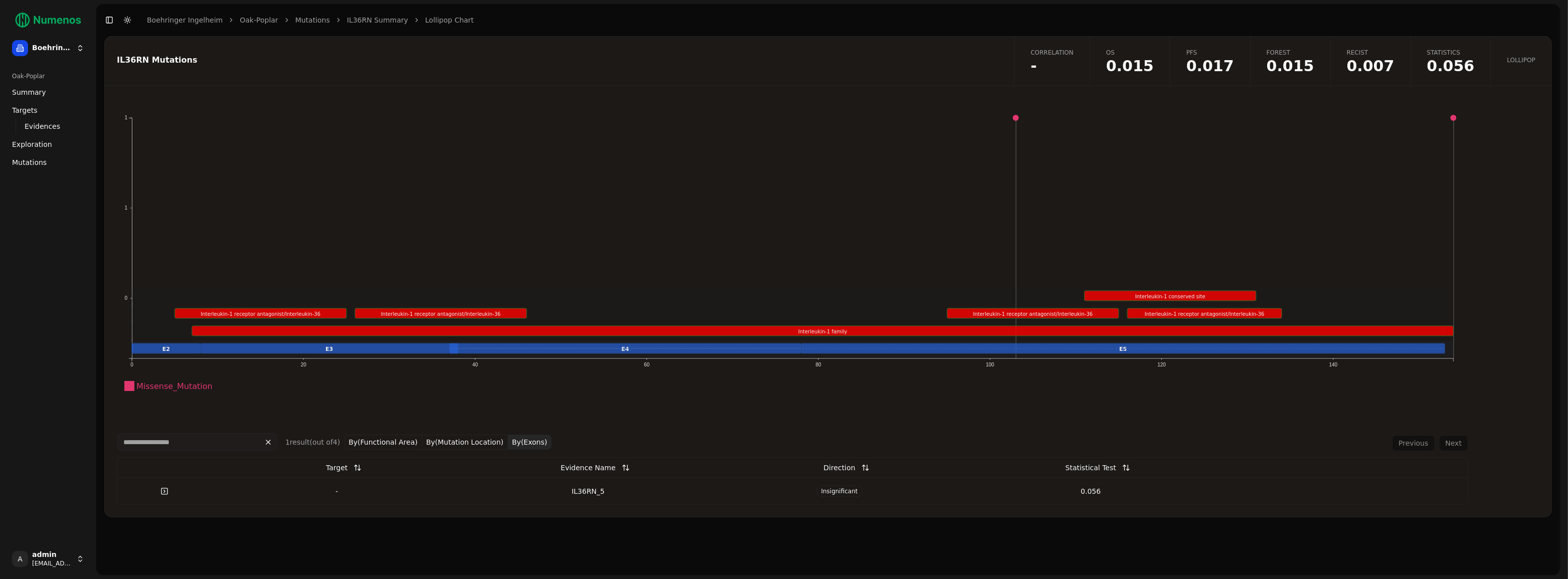
click at [1234, 68] on span "0.017" at bounding box center [1210, 66] width 48 height 15
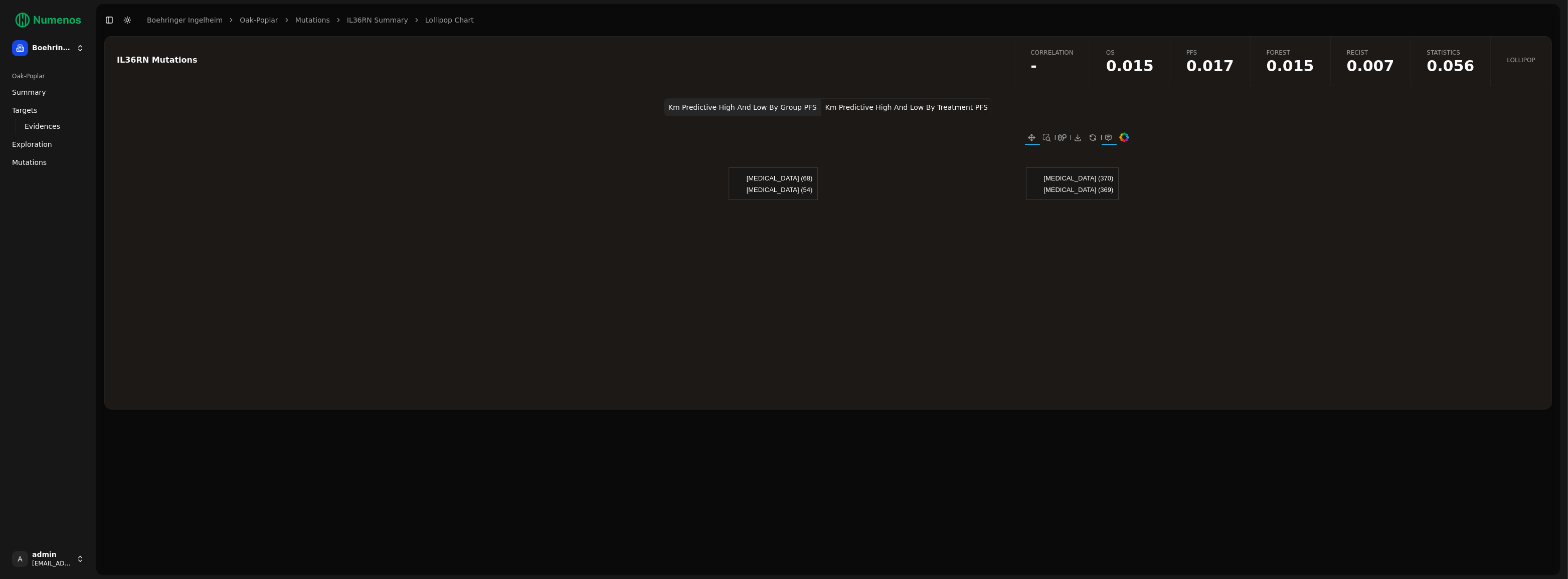
click at [953, 113] on button "Km Predictive High And Low By Treatment PFS" at bounding box center [907, 107] width 171 height 18
click at [793, 108] on button "Km Predictive High And Low By Group PFS" at bounding box center [742, 107] width 157 height 18
click at [1073, 68] on span "-" at bounding box center [1052, 66] width 43 height 15
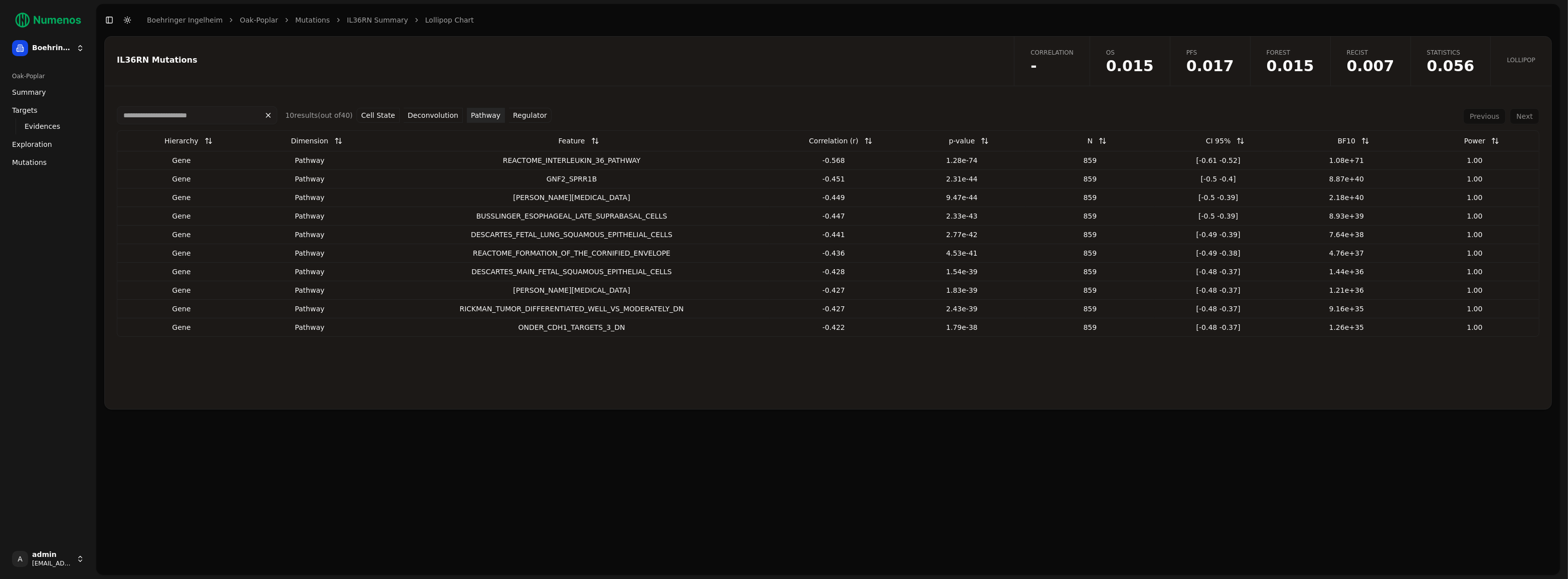
click at [572, 178] on div "GNF2_SPRR1B" at bounding box center [571, 179] width 388 height 10
click at [578, 180] on div "GNF2_SPRR1B" at bounding box center [571, 179] width 388 height 10
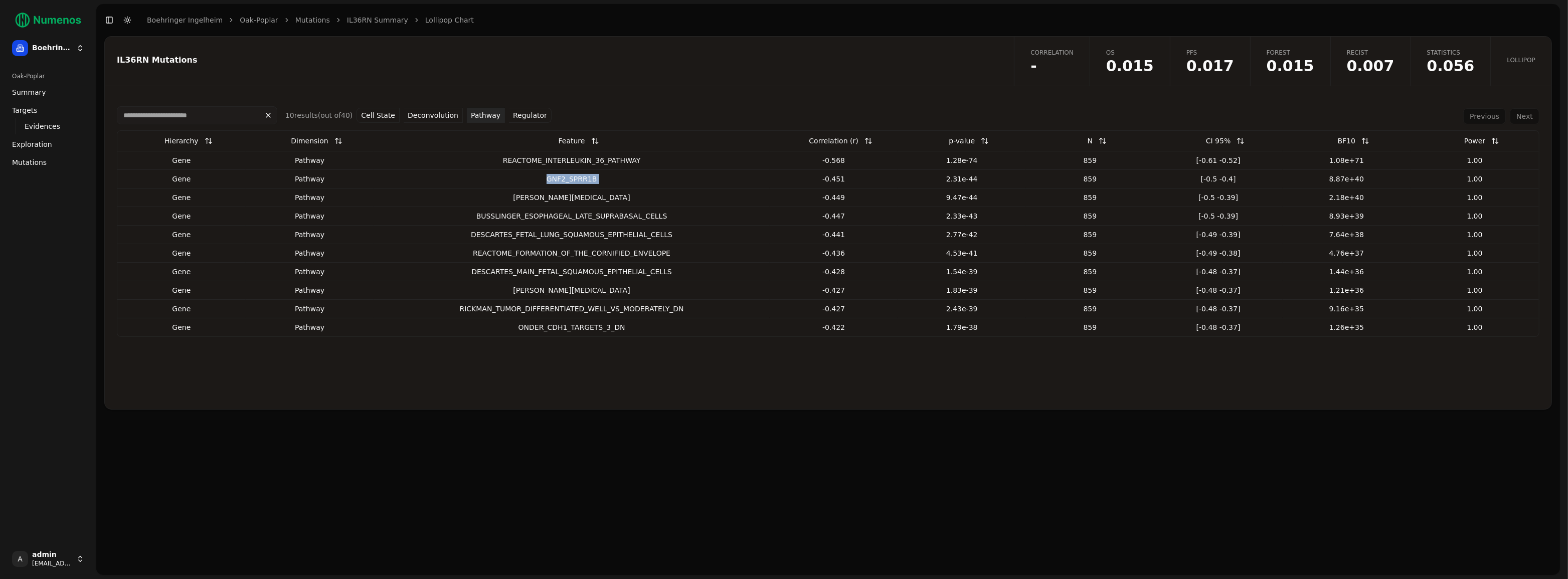
click at [578, 180] on div "GNF2_SPRR1B" at bounding box center [571, 179] width 388 height 10
click at [382, 119] on button "Cell State" at bounding box center [378, 115] width 43 height 15
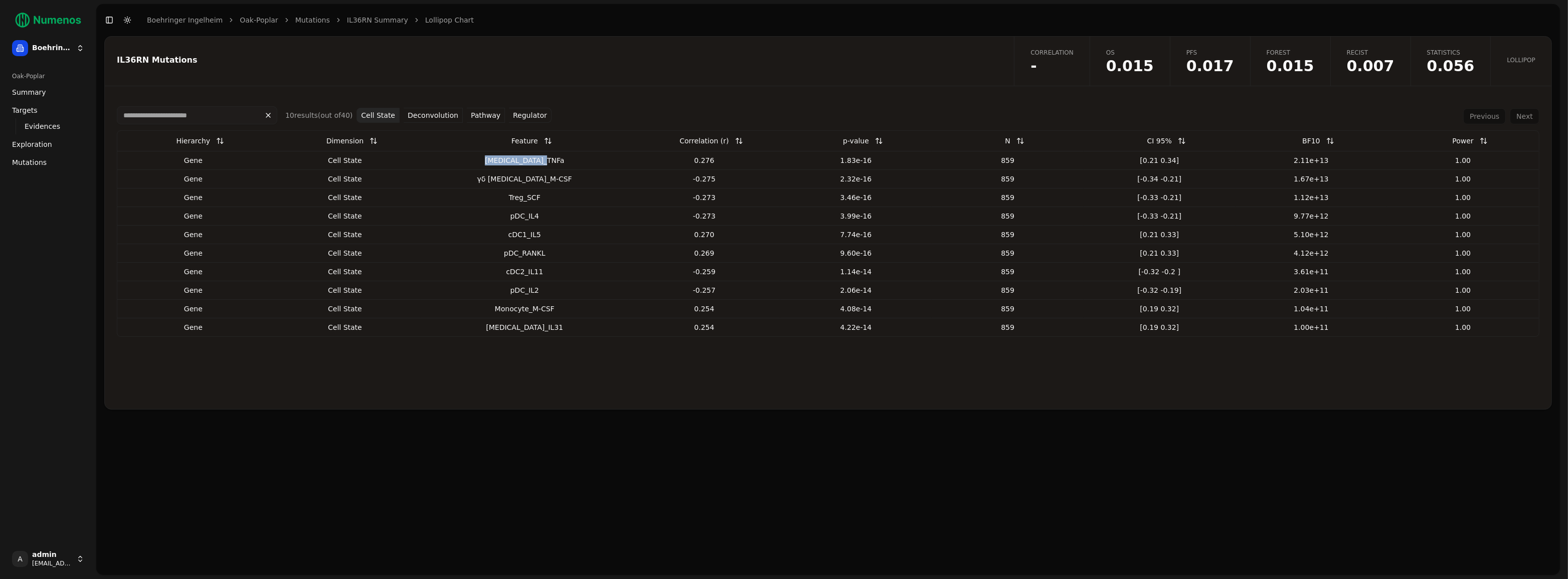
drag, startPoint x: 479, startPoint y: 161, endPoint x: 554, endPoint y: 160, distance: 75.0
click at [554, 160] on div "[MEDICAL_DATA]_TNFa" at bounding box center [524, 160] width 200 height 10
drag, startPoint x: 512, startPoint y: 195, endPoint x: 544, endPoint y: 197, distance: 32.1
click at [544, 197] on div "Treg_SCF" at bounding box center [524, 197] width 200 height 10
click at [427, 118] on button "Deconvolution" at bounding box center [433, 115] width 59 height 15
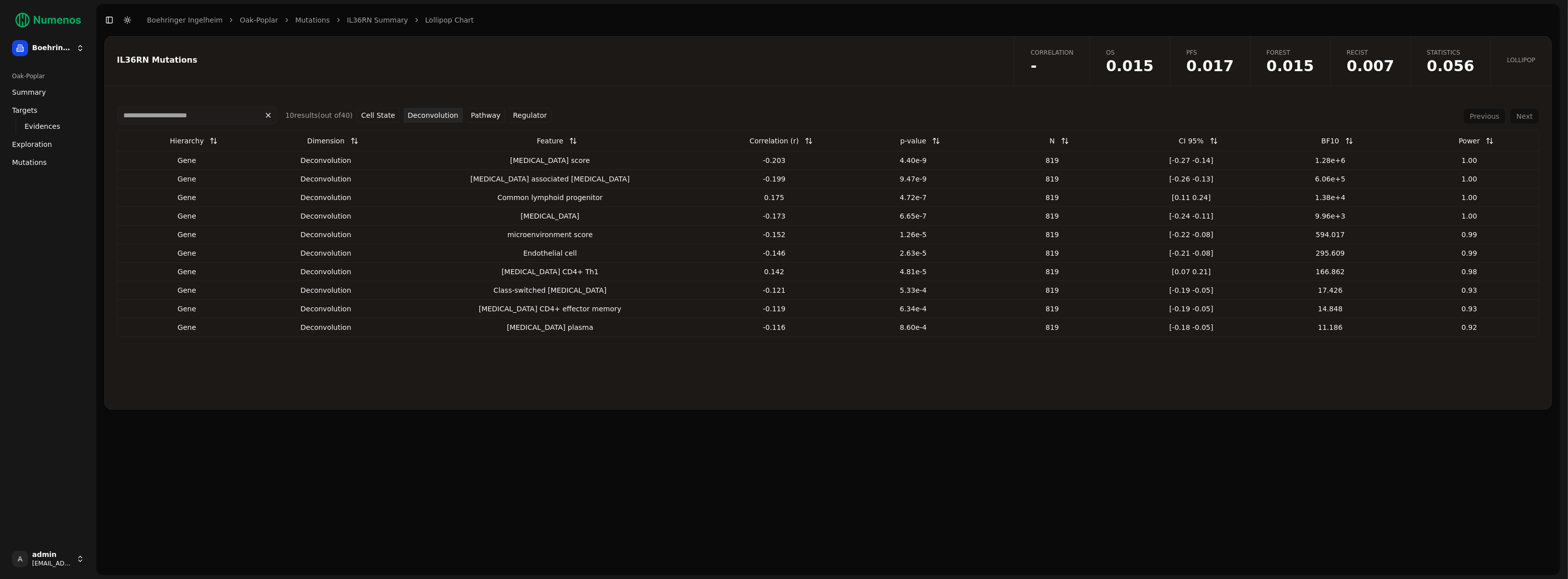
click at [380, 114] on button "Cell State" at bounding box center [378, 115] width 43 height 15
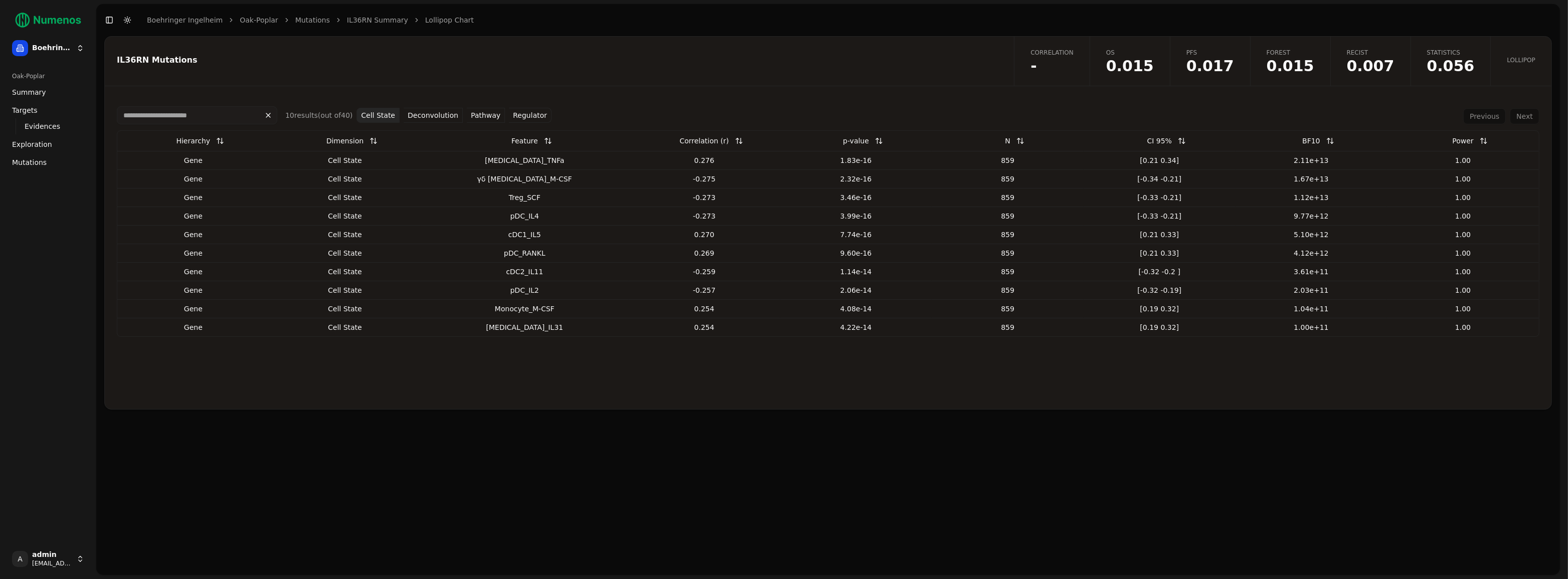
click at [525, 116] on button "Regulator" at bounding box center [530, 115] width 43 height 15
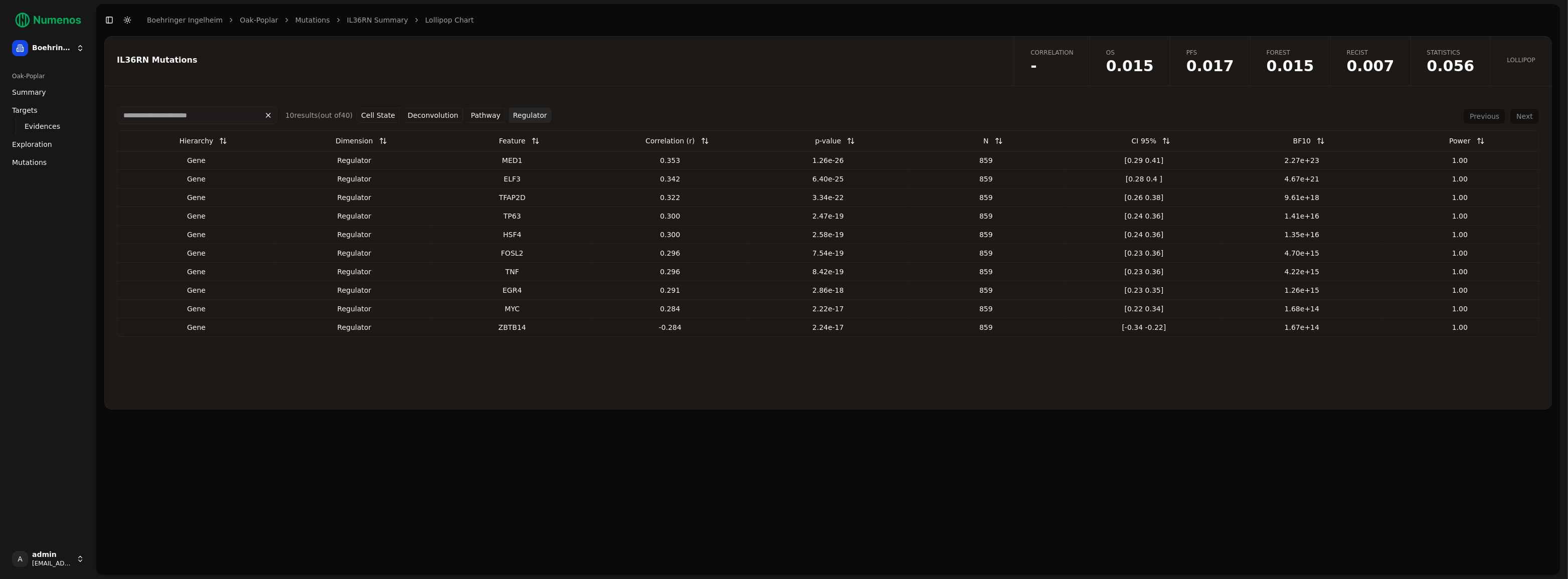
click at [515, 218] on div "TP63" at bounding box center [512, 216] width 150 height 10
drag, startPoint x: 502, startPoint y: 162, endPoint x: 529, endPoint y: 145, distance: 31.9
click at [529, 144] on table "Hierarchy Dimension Feature Correlation (r) p-value N CI 95% BF10 Power Gene re…" at bounding box center [828, 233] width 1421 height 205
click at [382, 110] on button "Cell State" at bounding box center [378, 115] width 43 height 15
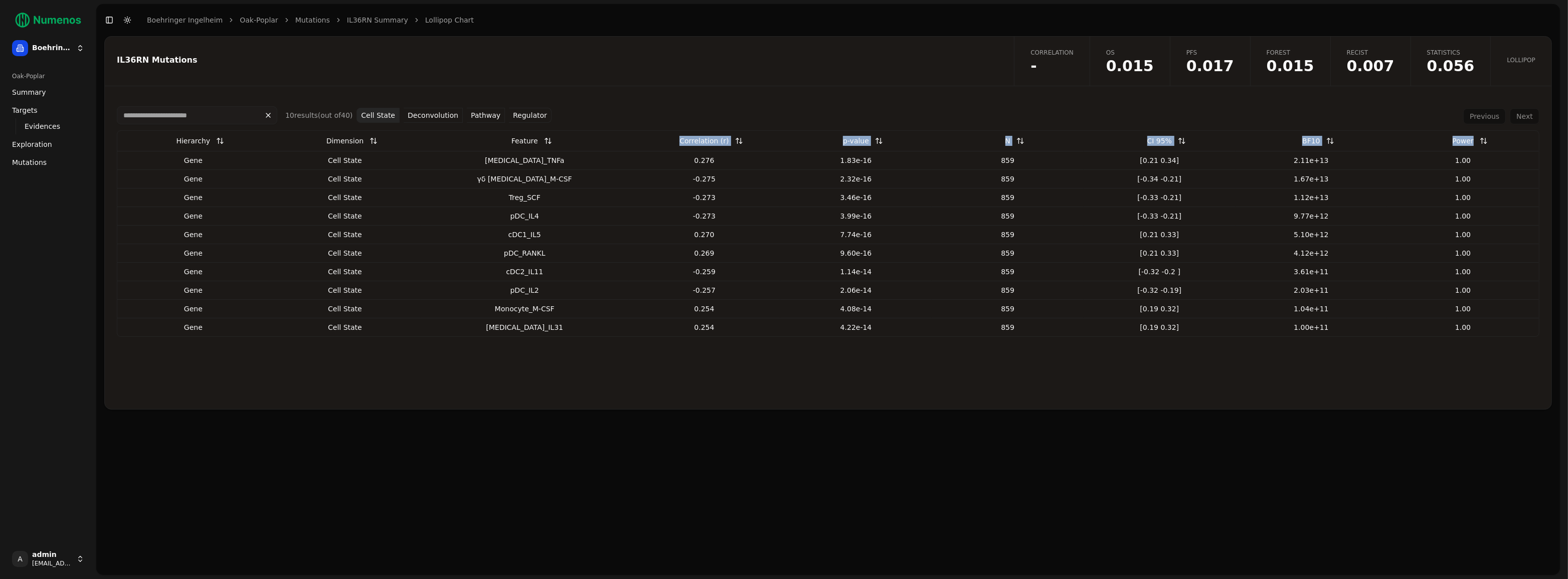
click at [35, 114] on span "Targets" at bounding box center [25, 110] width 25 height 10
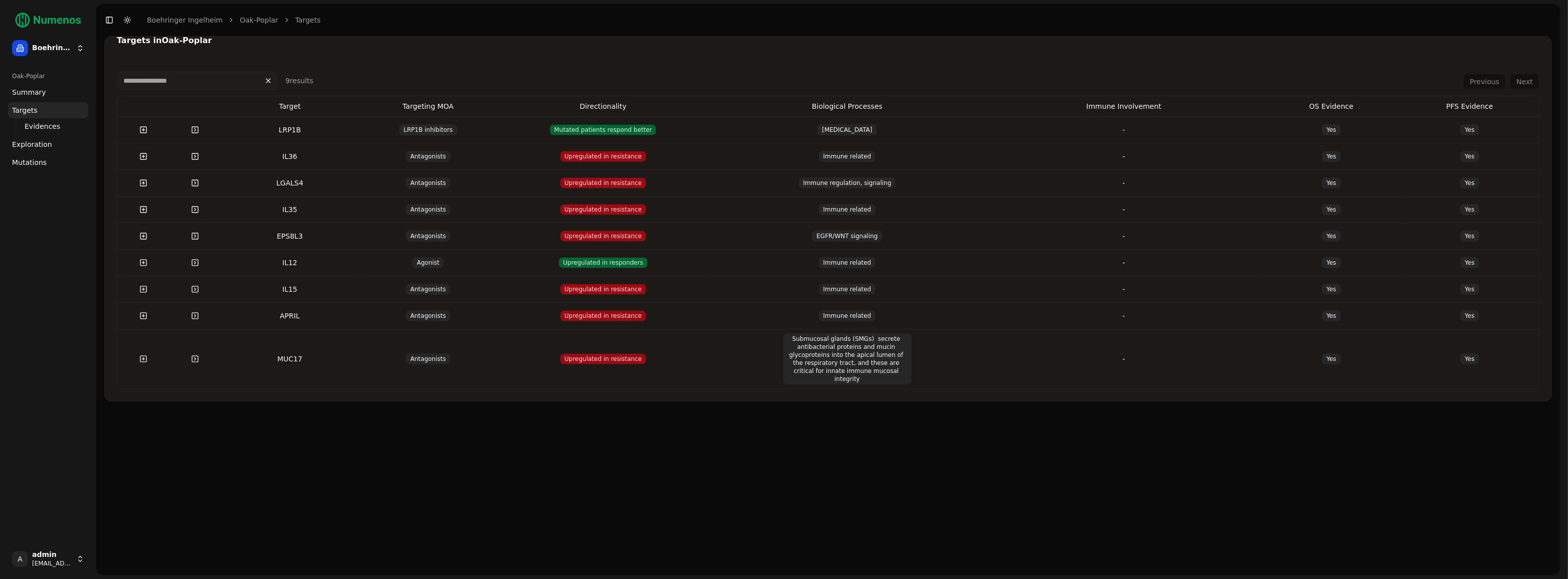
click at [40, 163] on span "Mutations" at bounding box center [29, 162] width 35 height 10
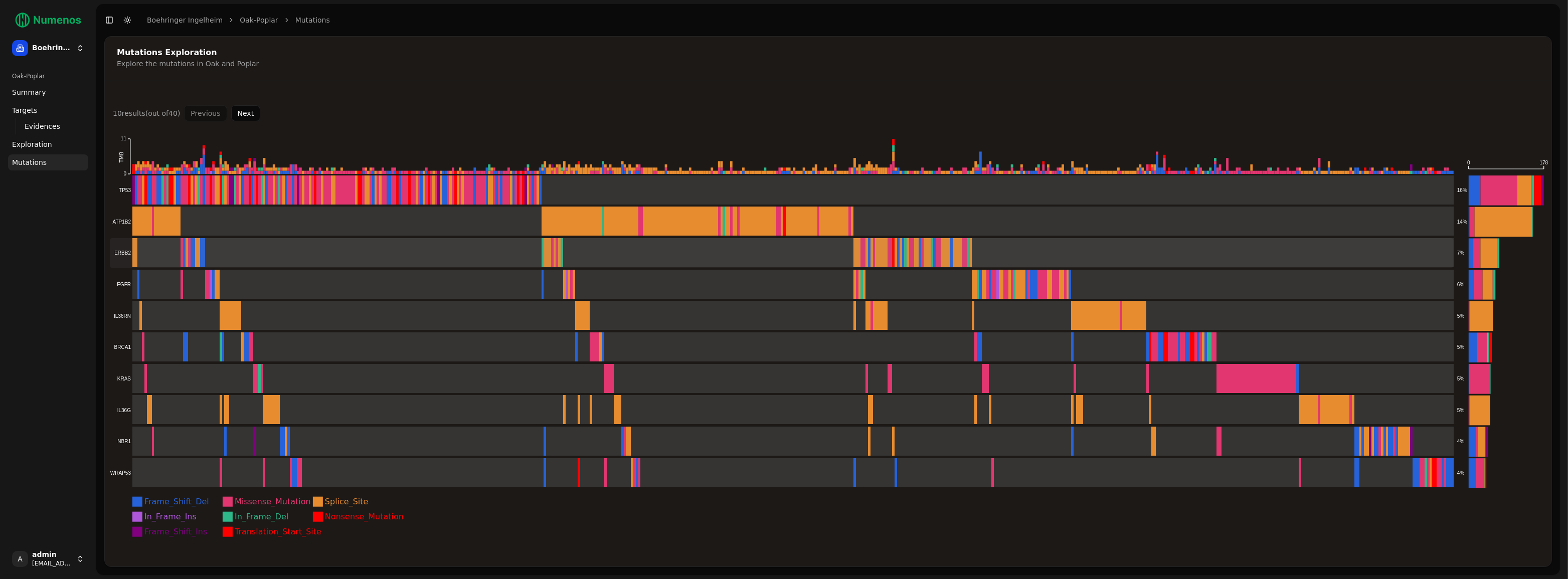
click at [177, 248] on rect at bounding box center [781, 253] width 1344 height 30
